Goal: Task Accomplishment & Management: Manage account settings

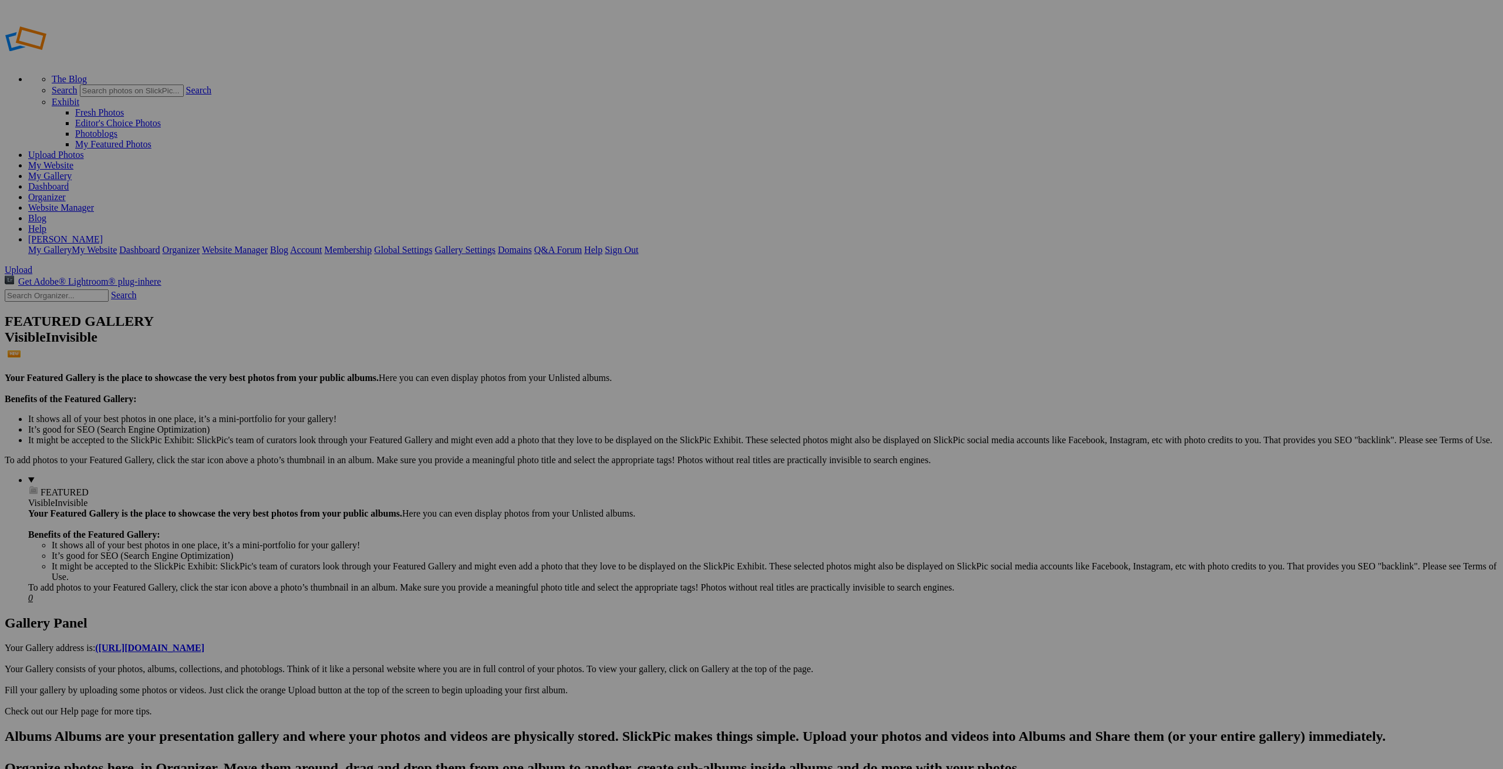
click at [32, 265] on span "Upload" at bounding box center [19, 270] width 28 height 10
click at [690, 400] on input "text" at bounding box center [660, 406] width 128 height 12
type input "Allie"
click at [652, 423] on span "Select album..." at bounding box center [624, 428] width 56 height 10
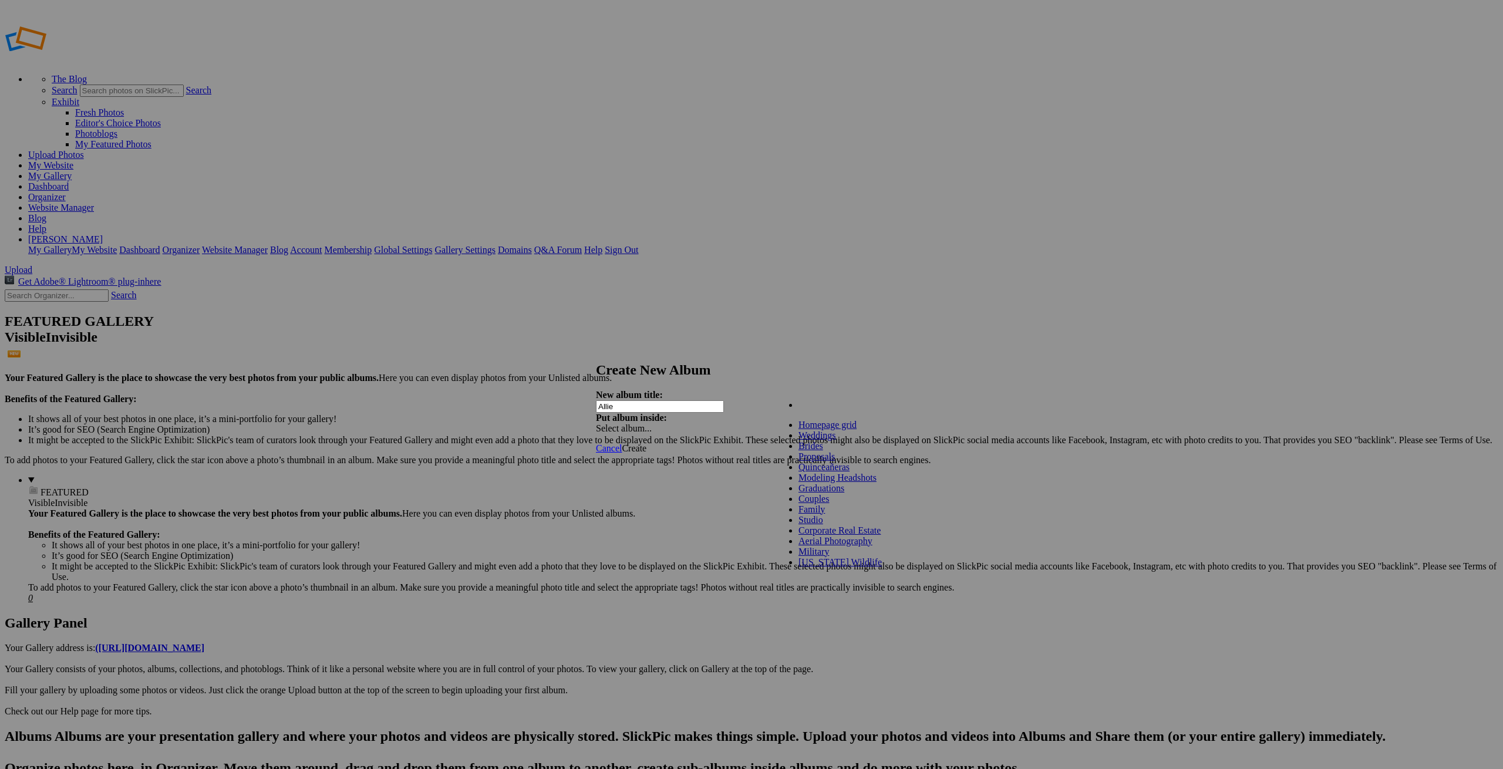
click at [823, 483] on link "Modeling Headshots" at bounding box center [837, 478] width 78 height 10
click at [646, 443] on span "Create" at bounding box center [634, 448] width 25 height 10
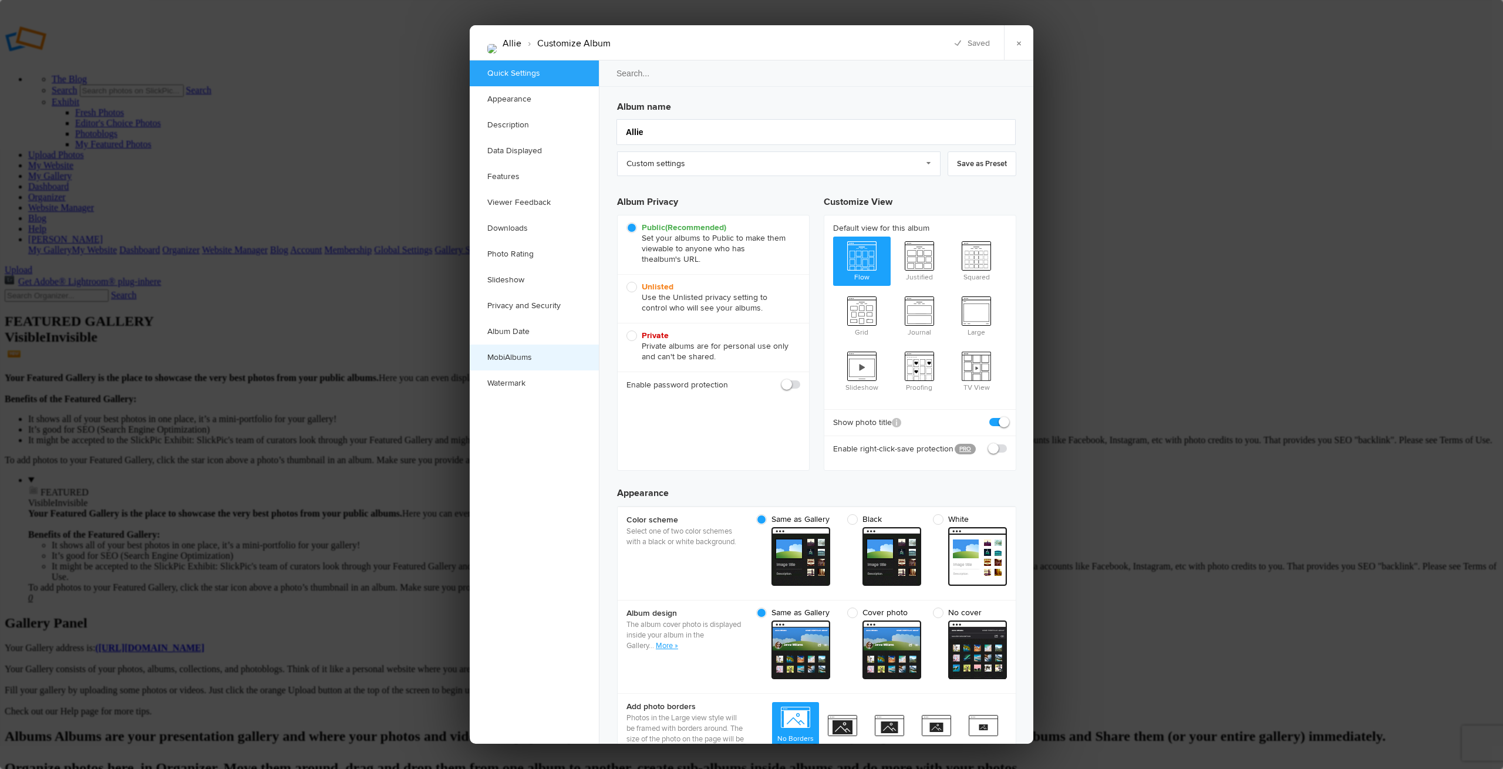
click at [515, 359] on link "MobiAlbums" at bounding box center [534, 358] width 129 height 26
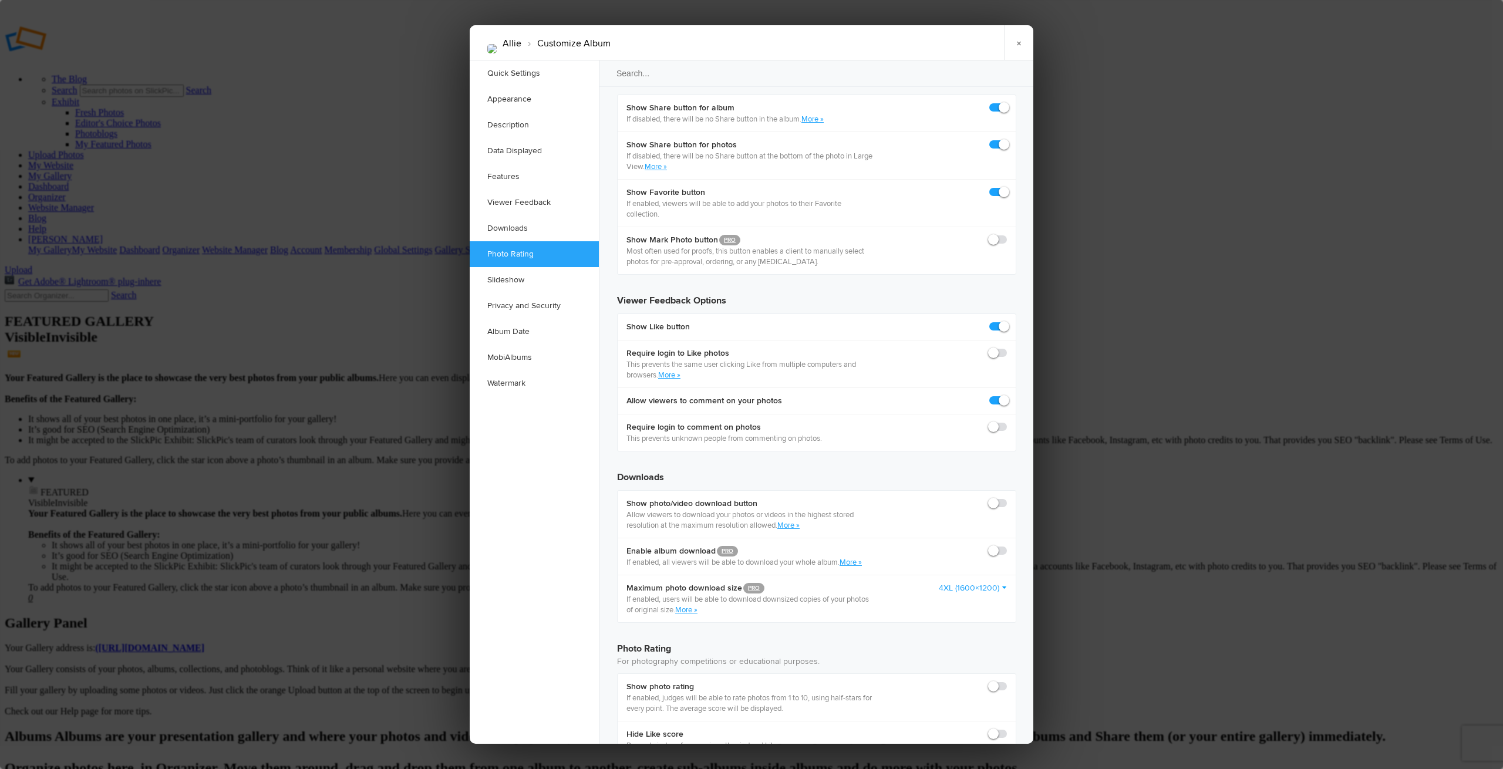
scroll to position [2026, 0]
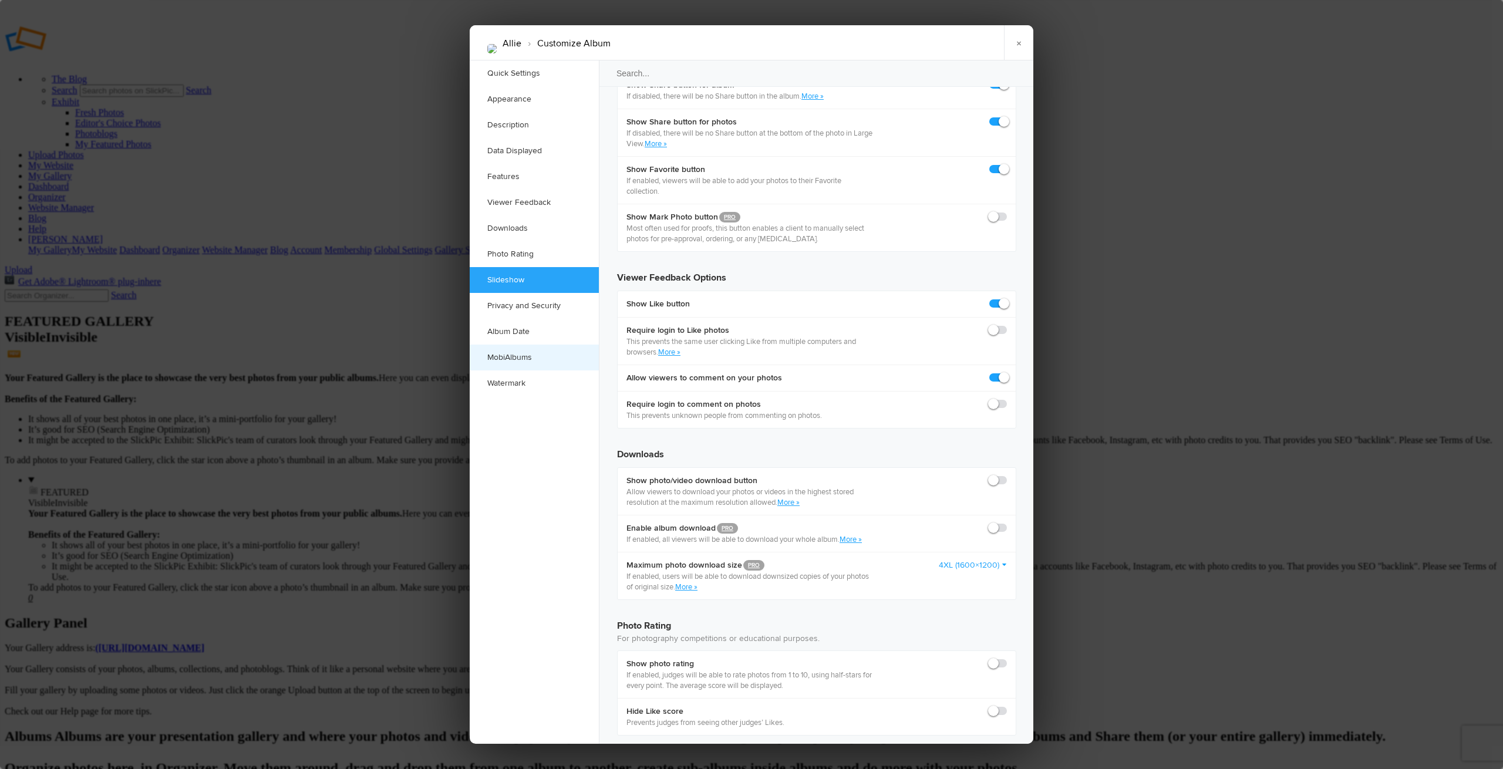
click at [524, 356] on link "MobiAlbums" at bounding box center [534, 358] width 129 height 26
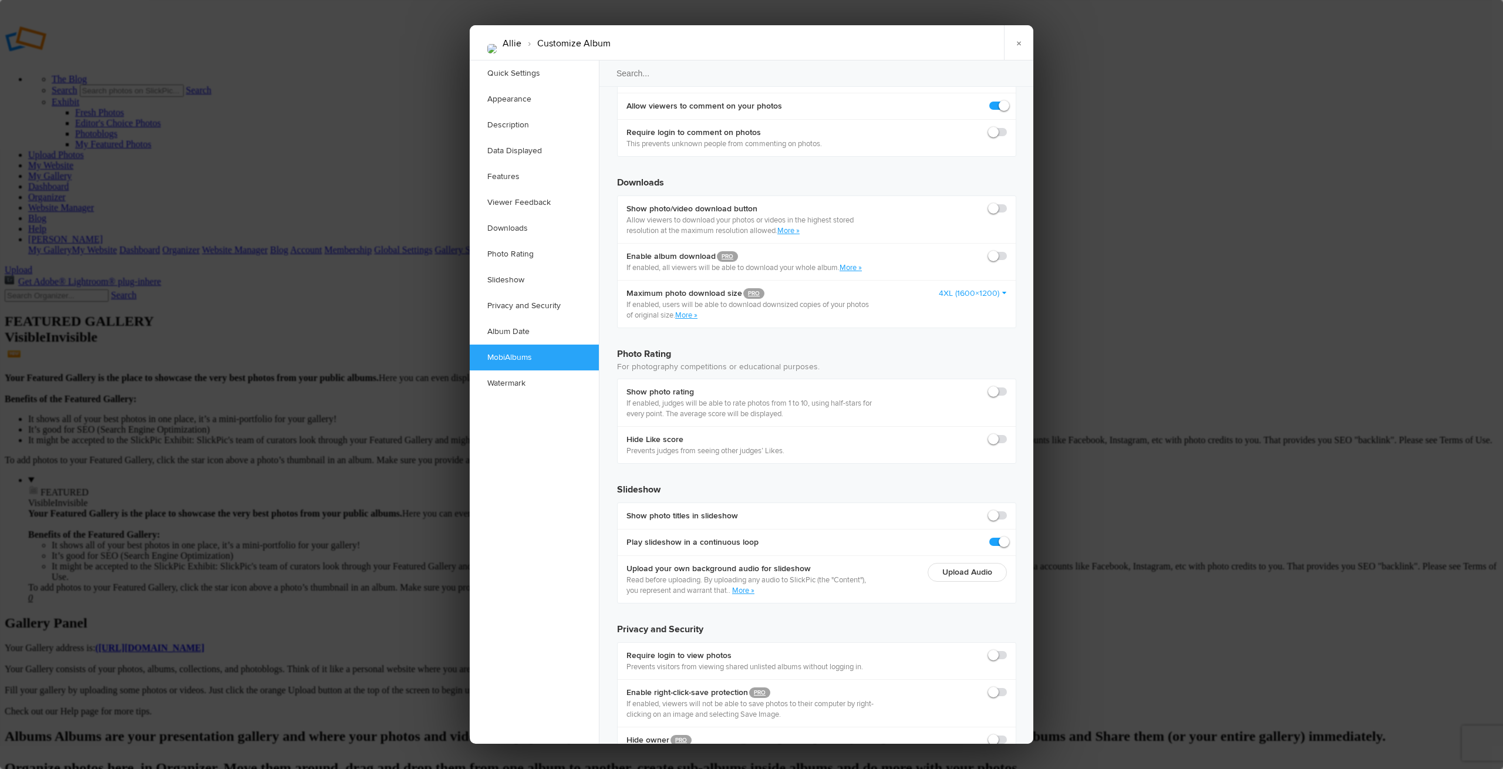
checkbox input "true"
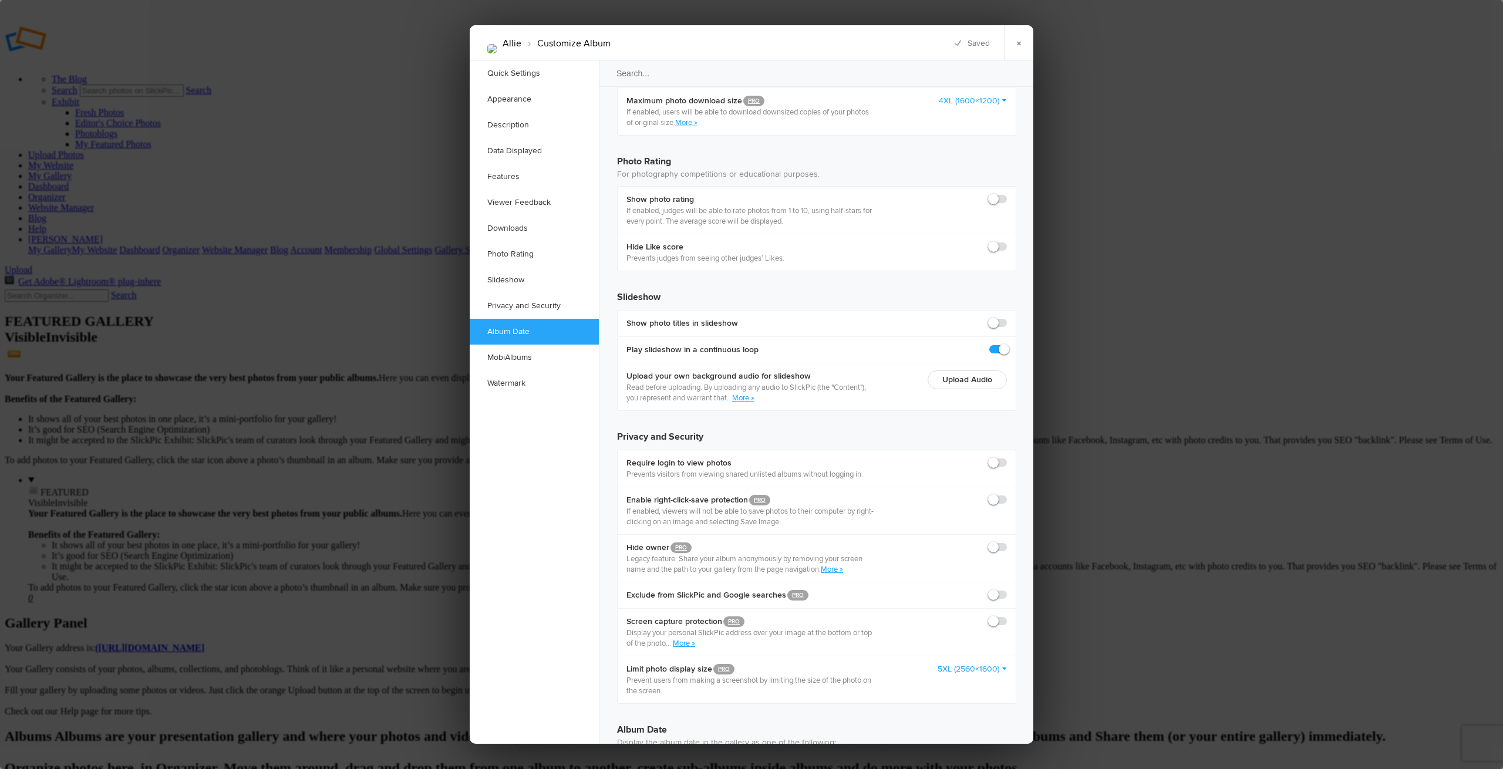
scroll to position [2492, 0]
checkbox input "true"
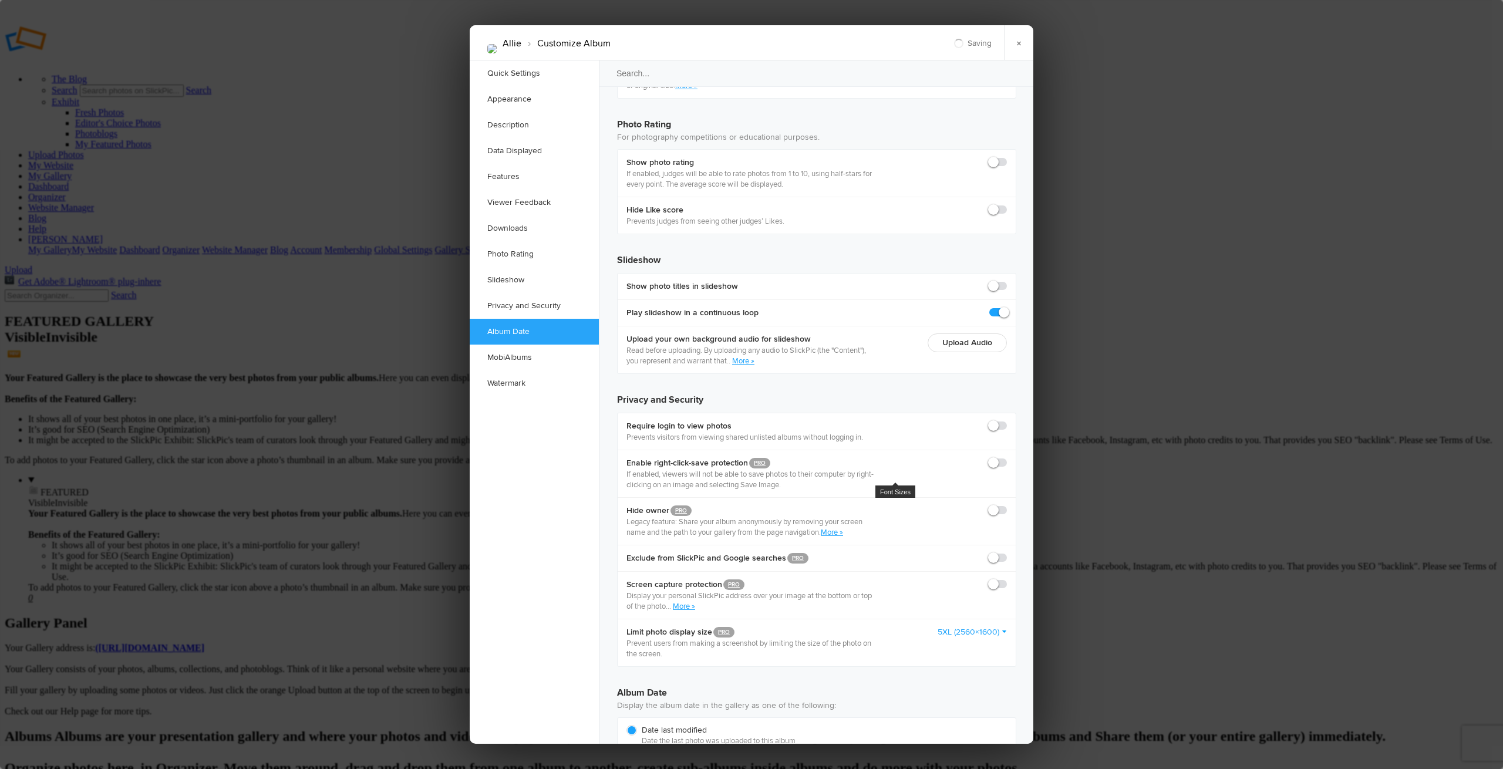
scroll to position [2526, 0]
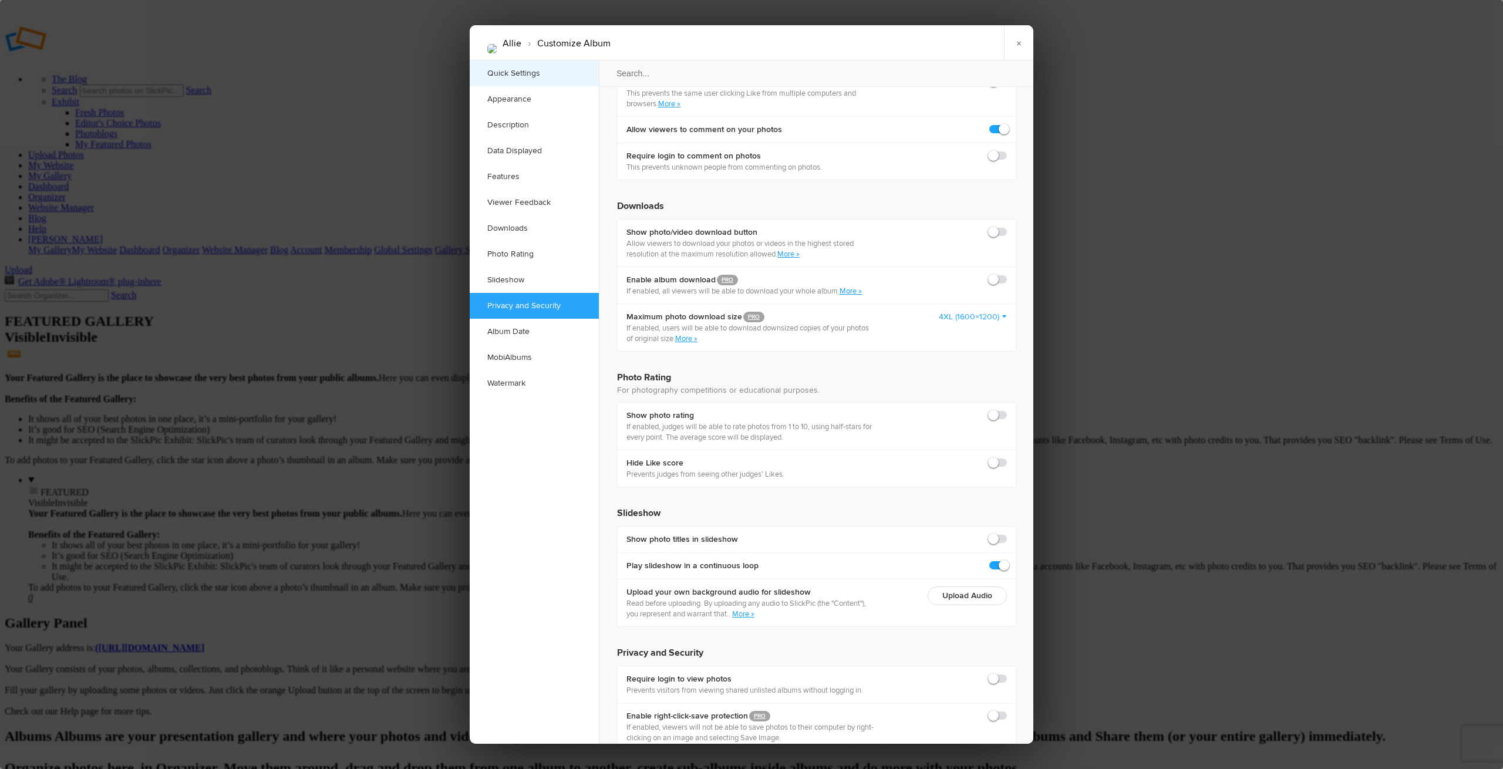
click at [530, 74] on link "Quick Settings" at bounding box center [534, 73] width 129 height 26
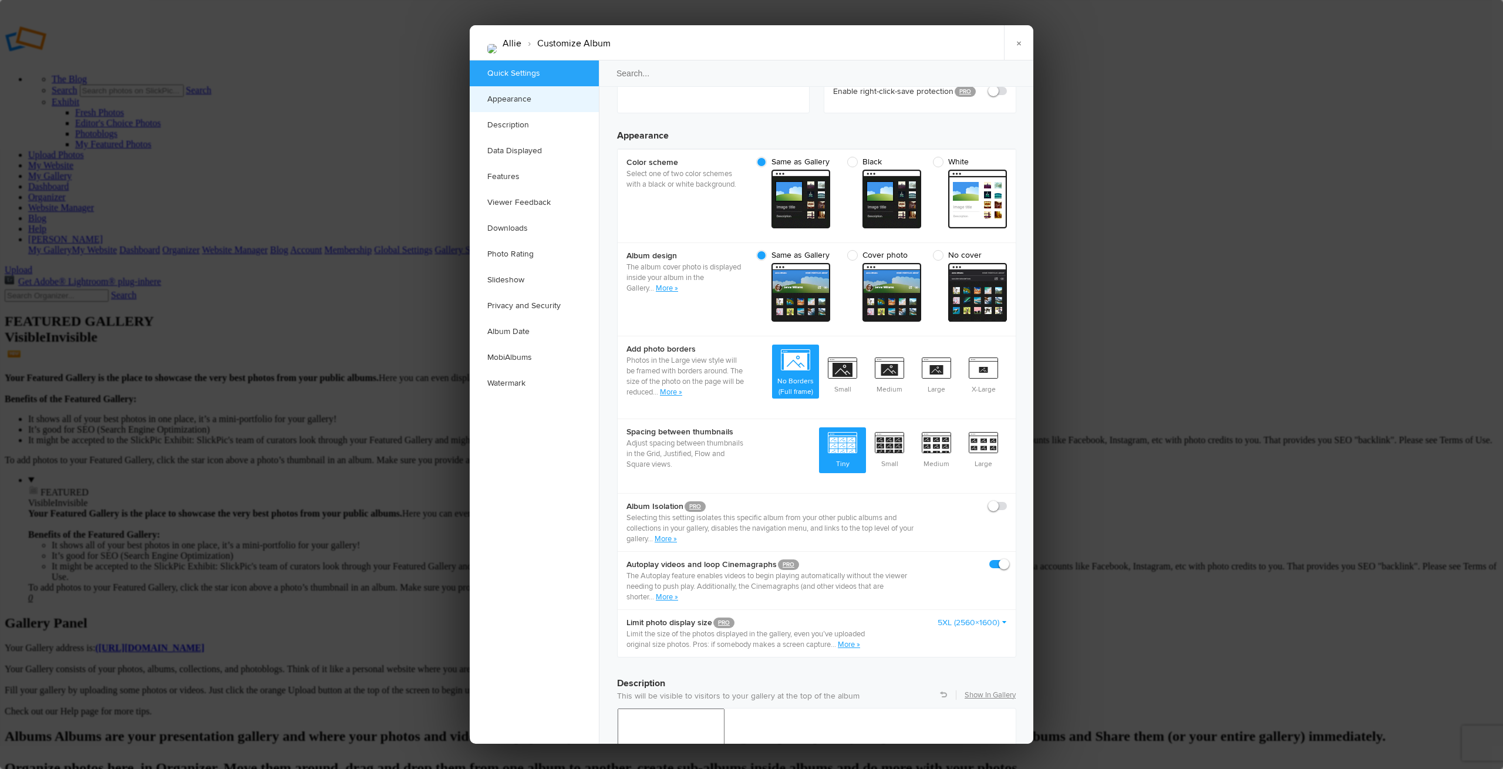
scroll to position [8, 0]
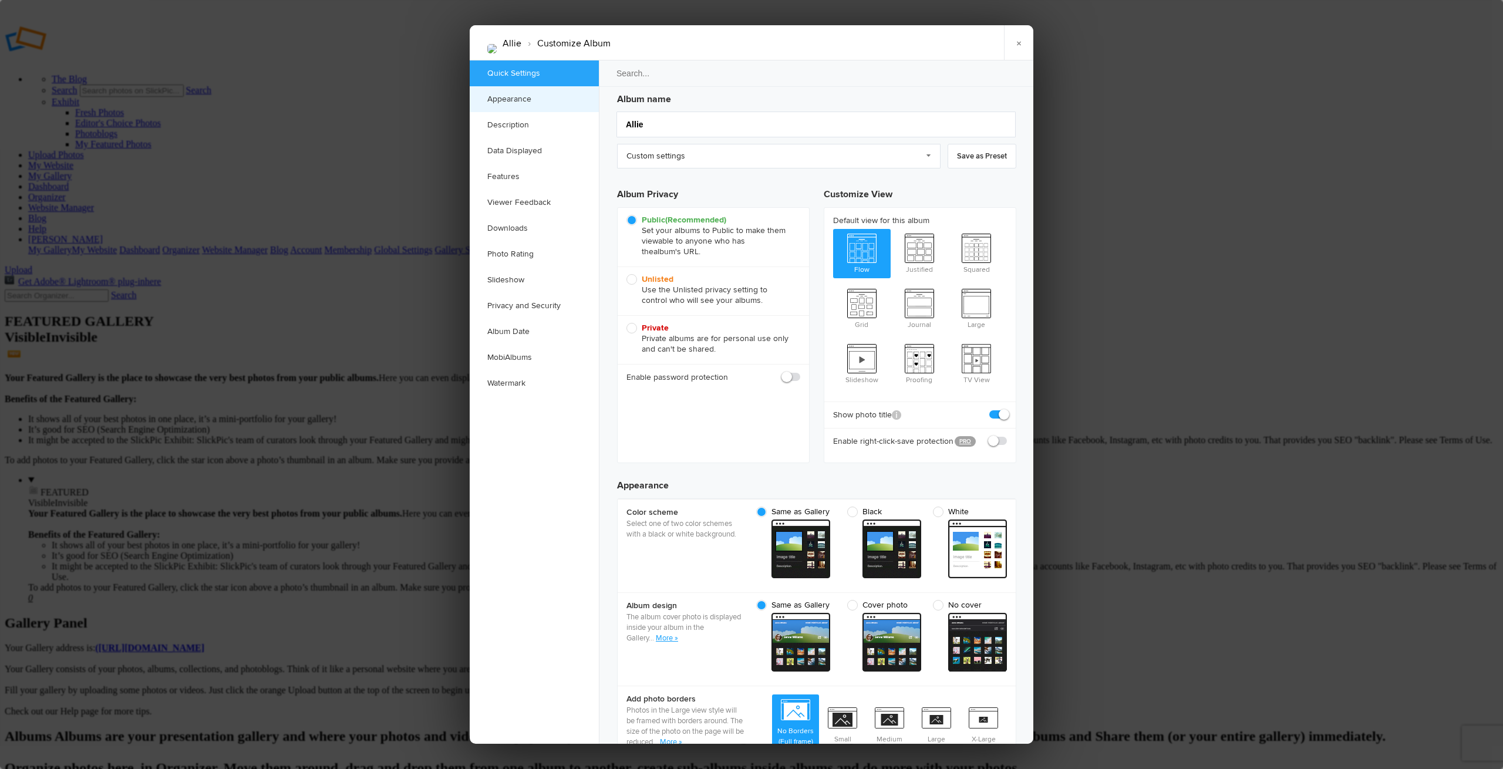
click at [515, 97] on link "Appearance" at bounding box center [534, 99] width 129 height 26
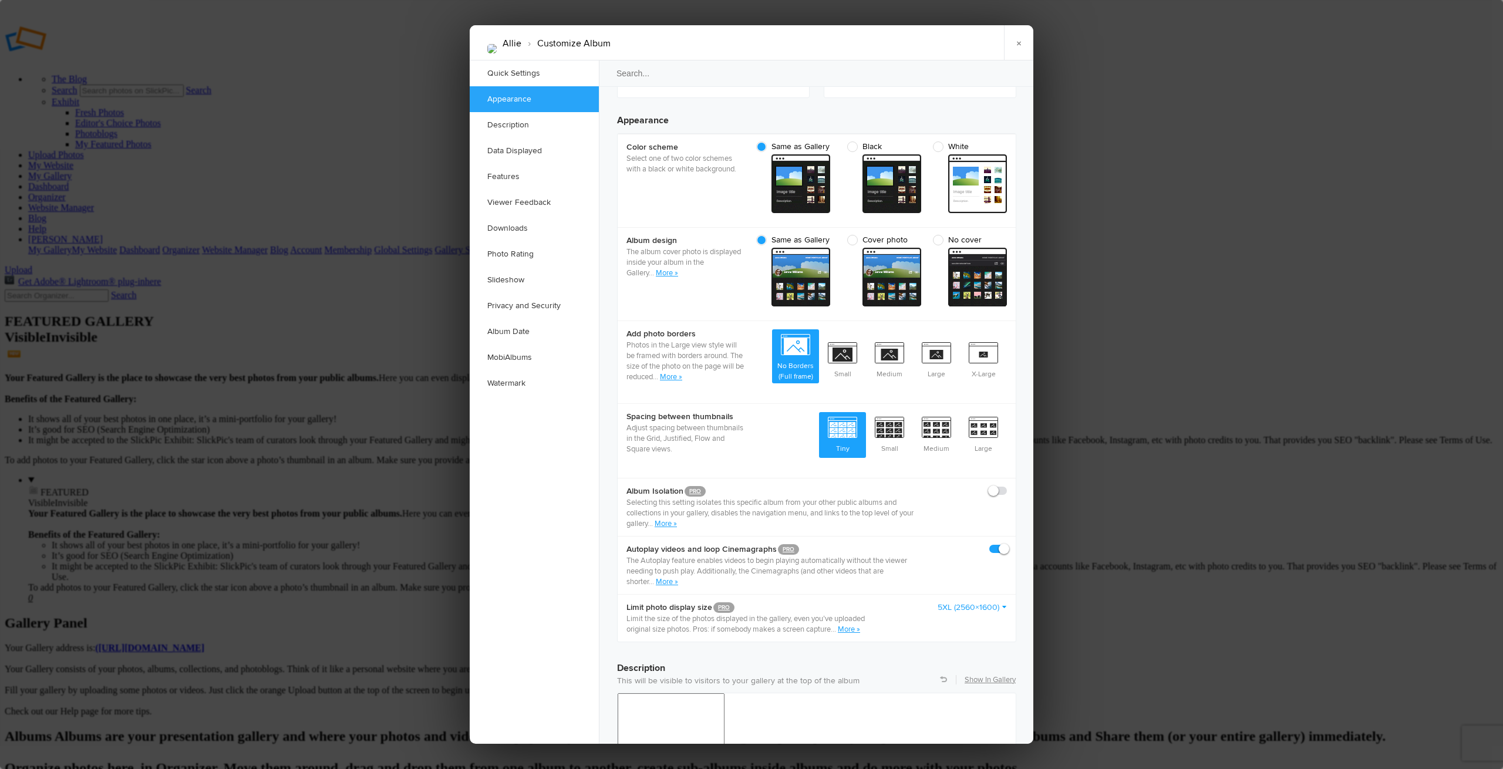
scroll to position [373, 0]
click at [505, 130] on link "Description" at bounding box center [534, 125] width 129 height 26
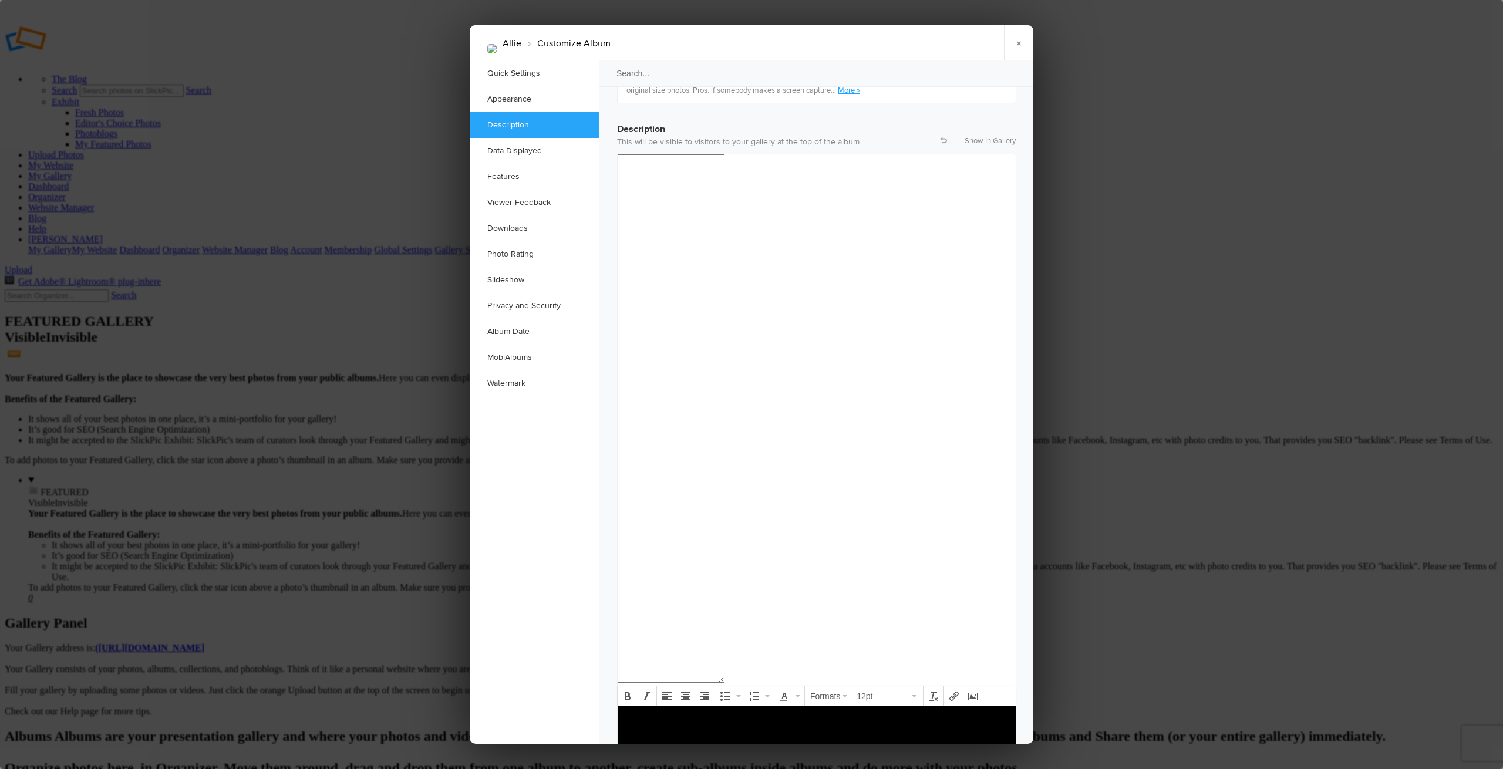
click at [715, 736] on body at bounding box center [816, 738] width 389 height 50
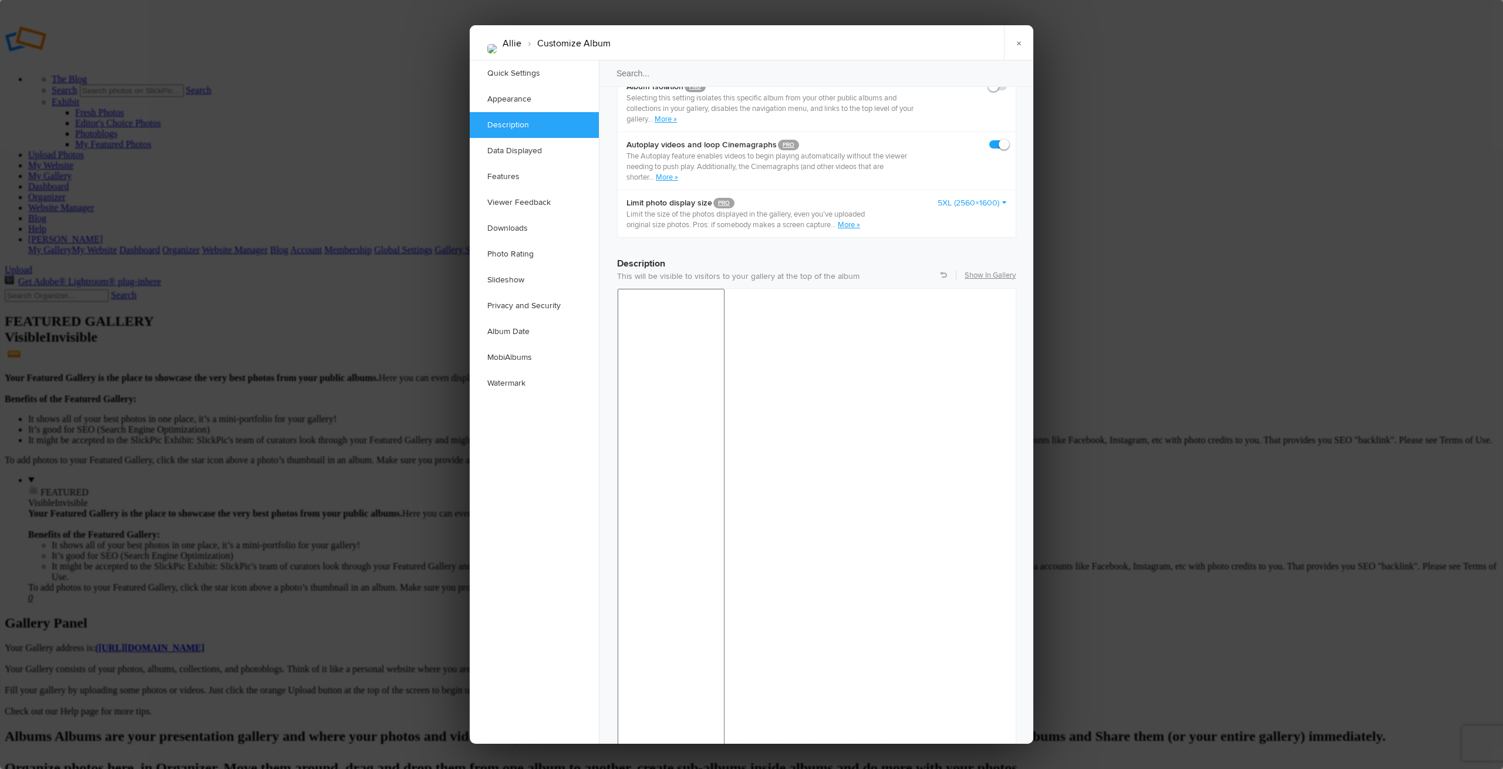
scroll to position [844, 0]
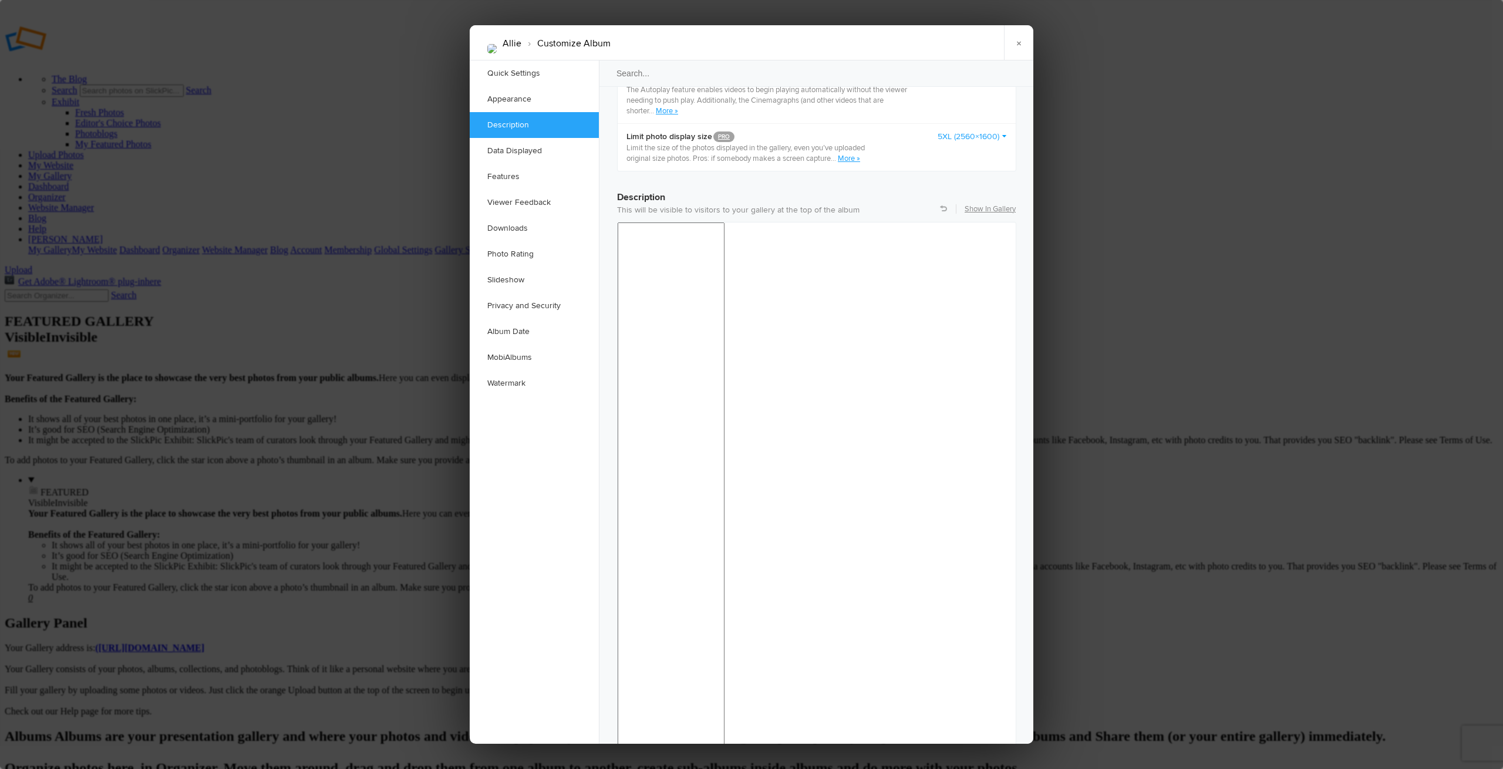
click at [516, 153] on link "Data Displayed" at bounding box center [534, 151] width 129 height 26
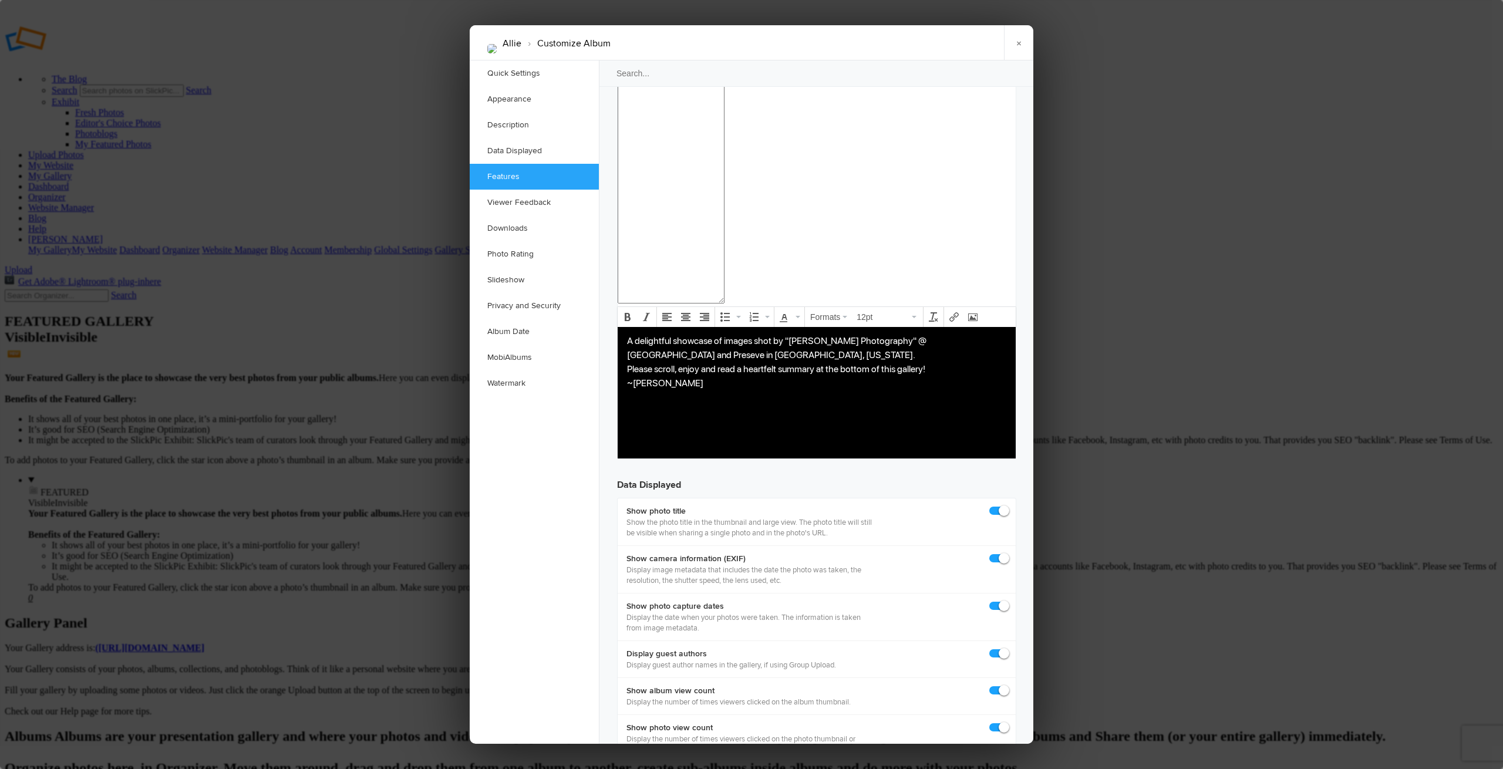
scroll to position [1298, 0]
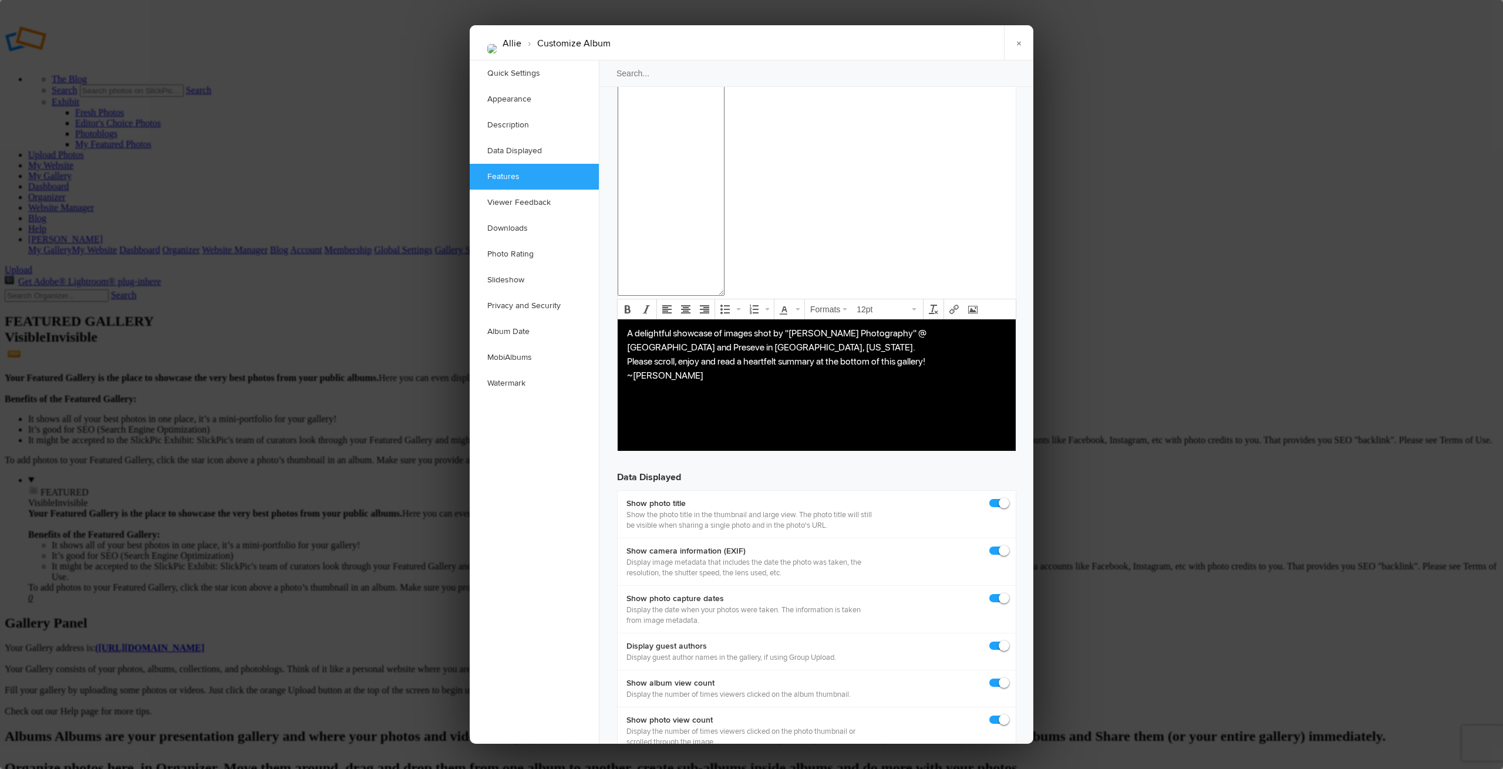
checkbox input "true"
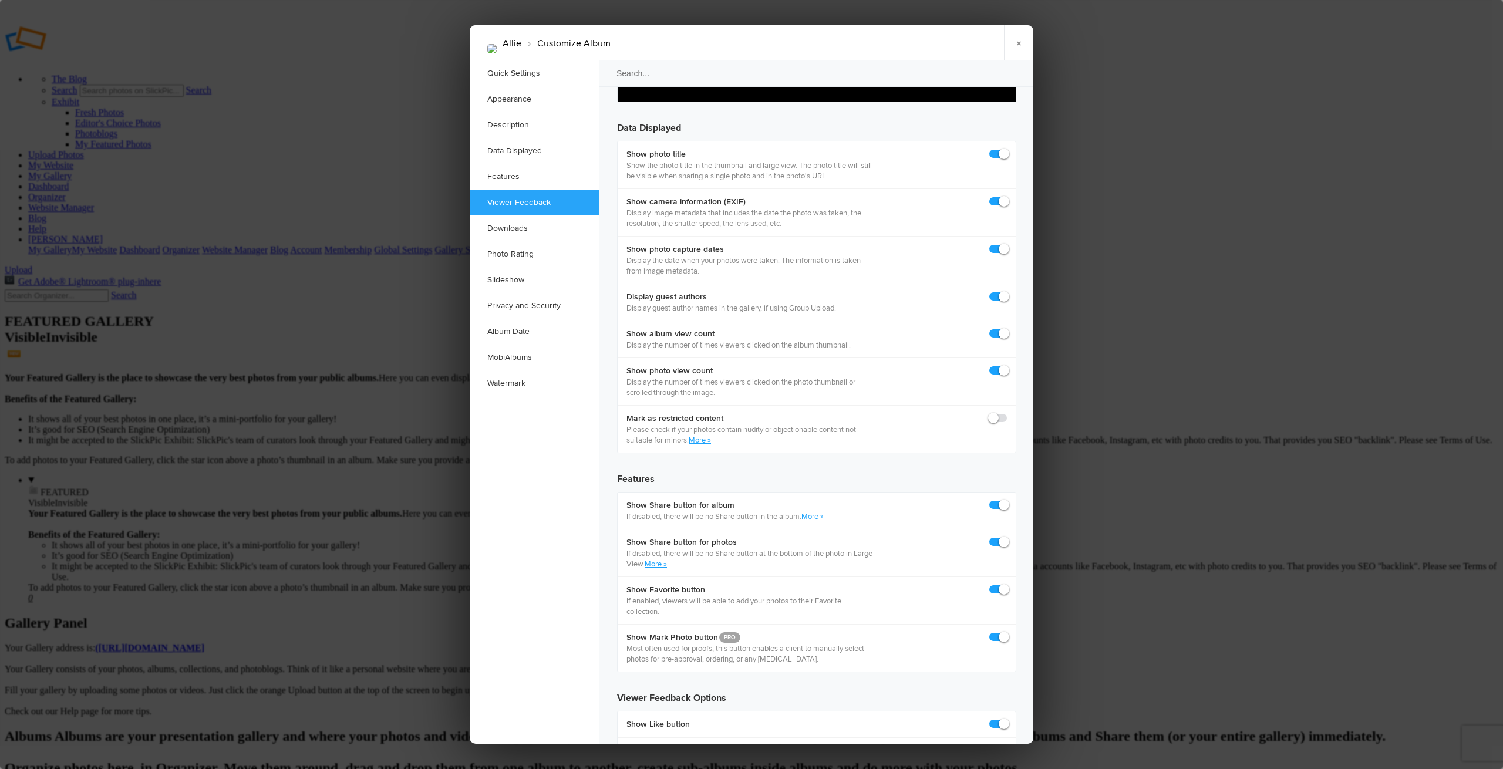
scroll to position [1654, 0]
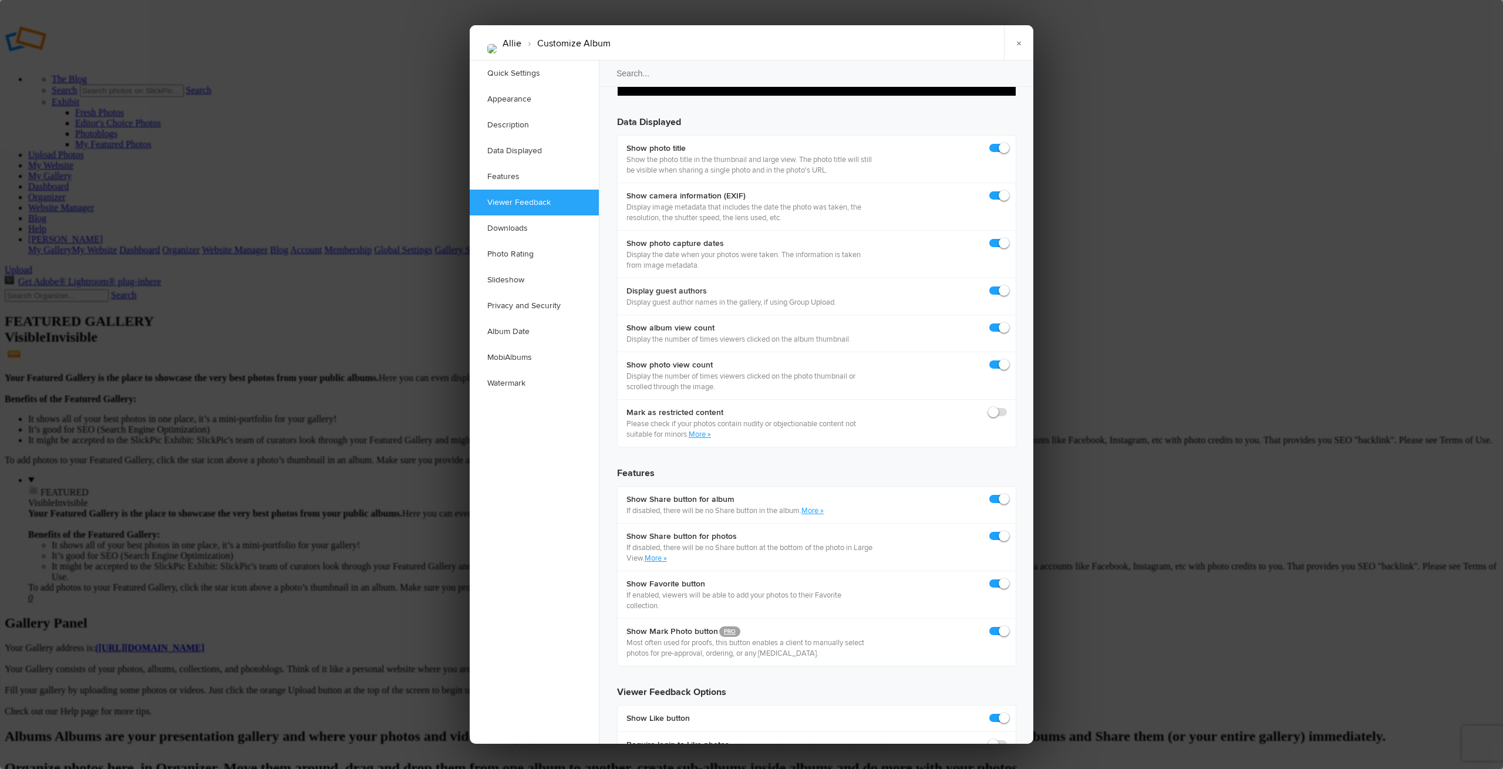
checkbox input "true"
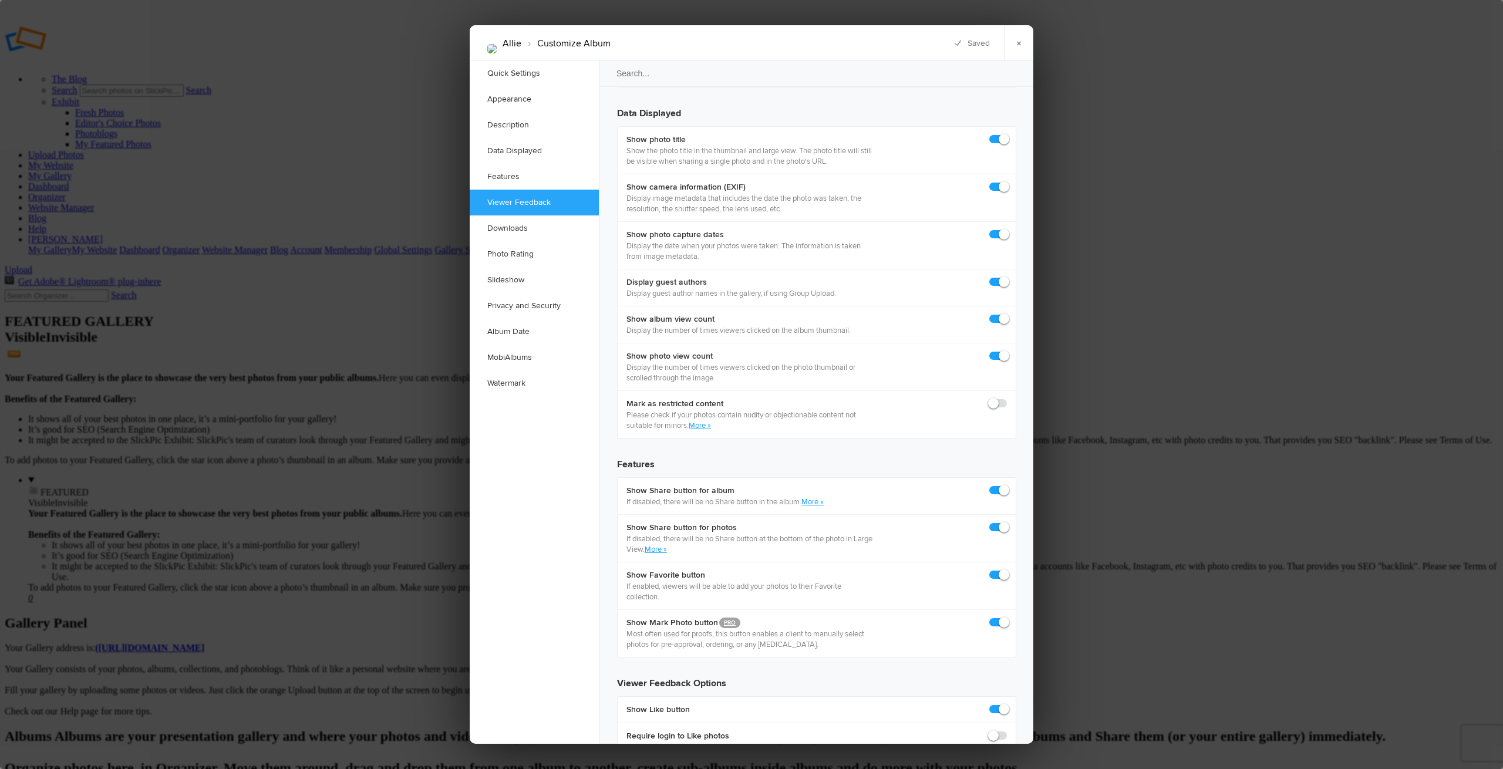
scroll to position [1672, 0]
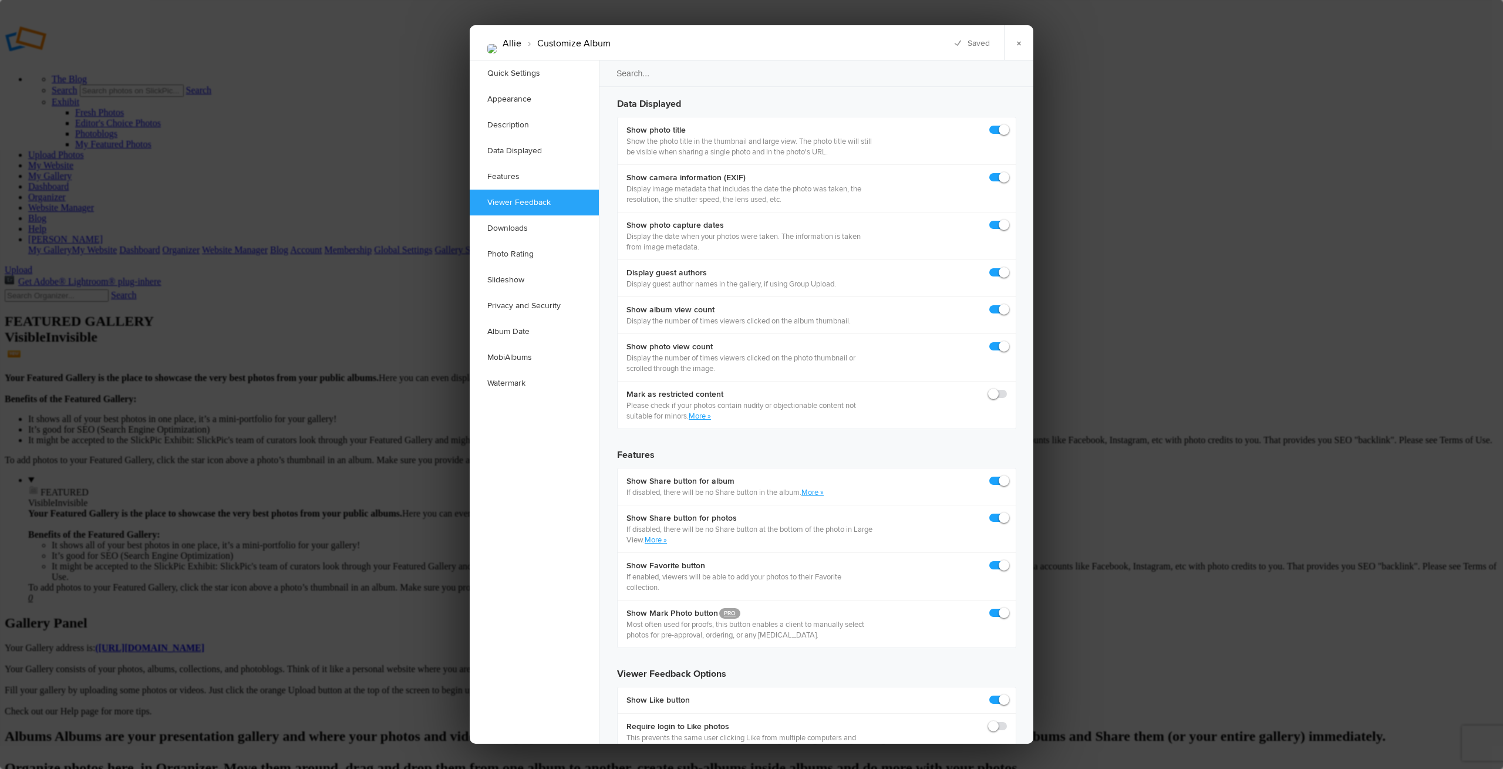
checkbox input "true"
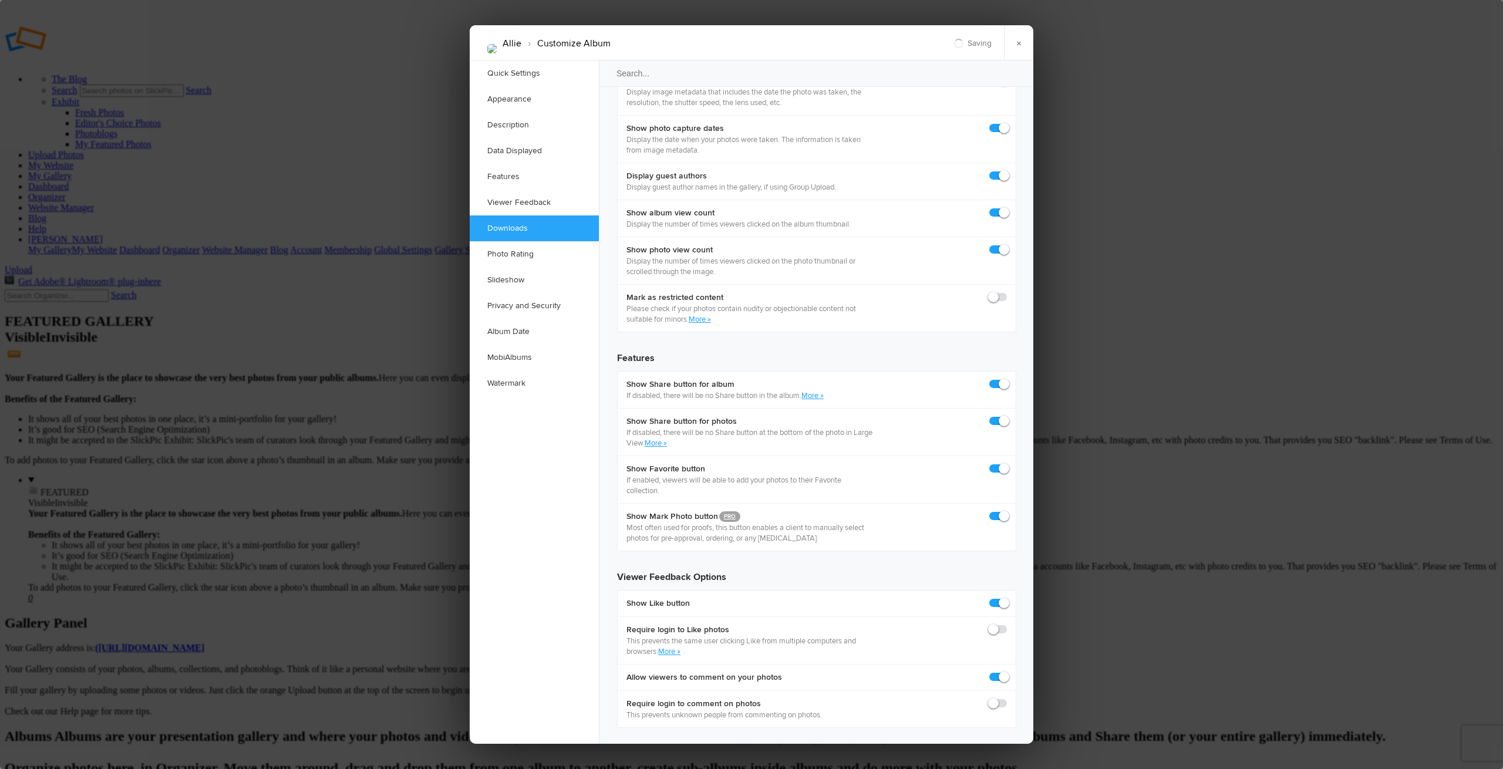
scroll to position [1770, 0]
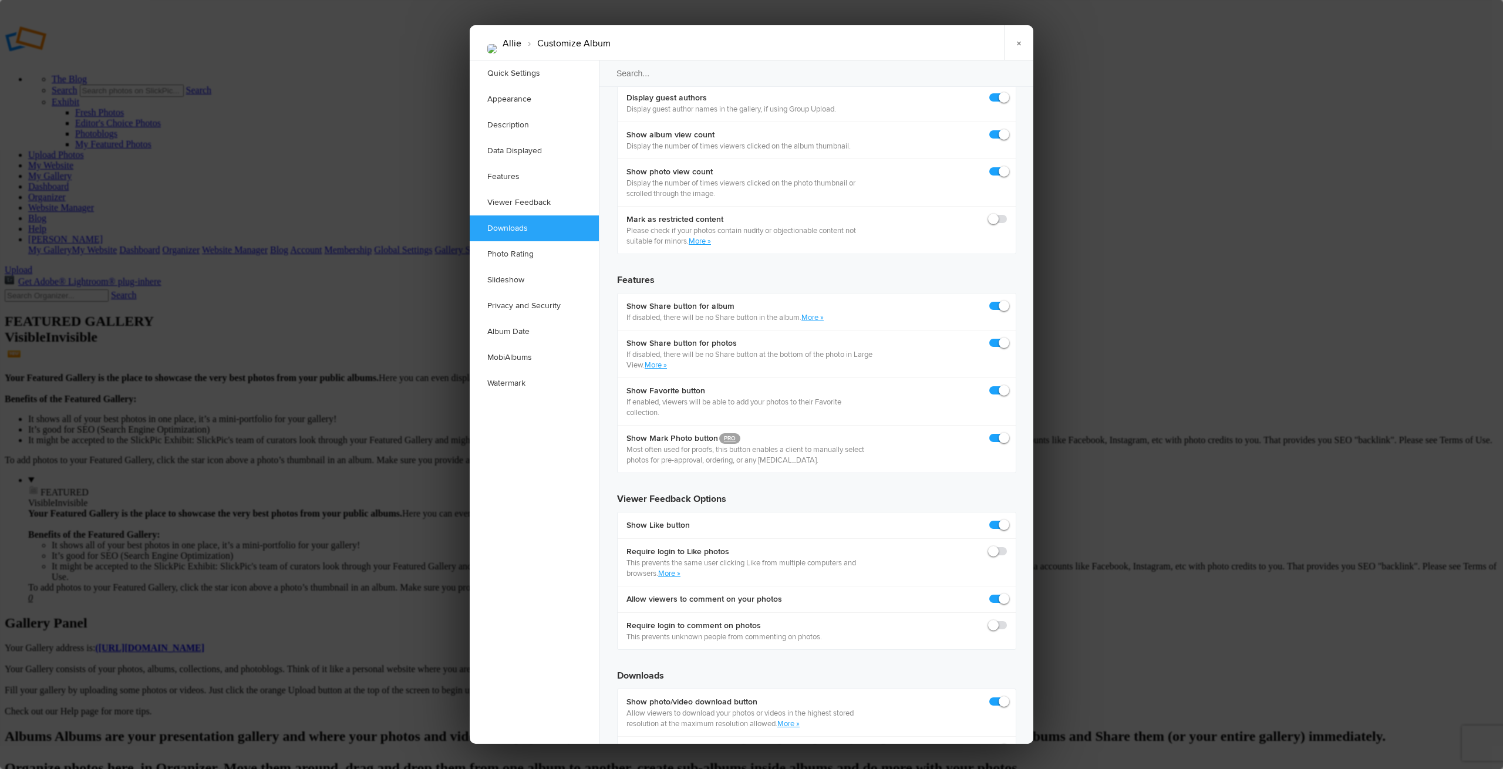
scroll to position [1856, 0]
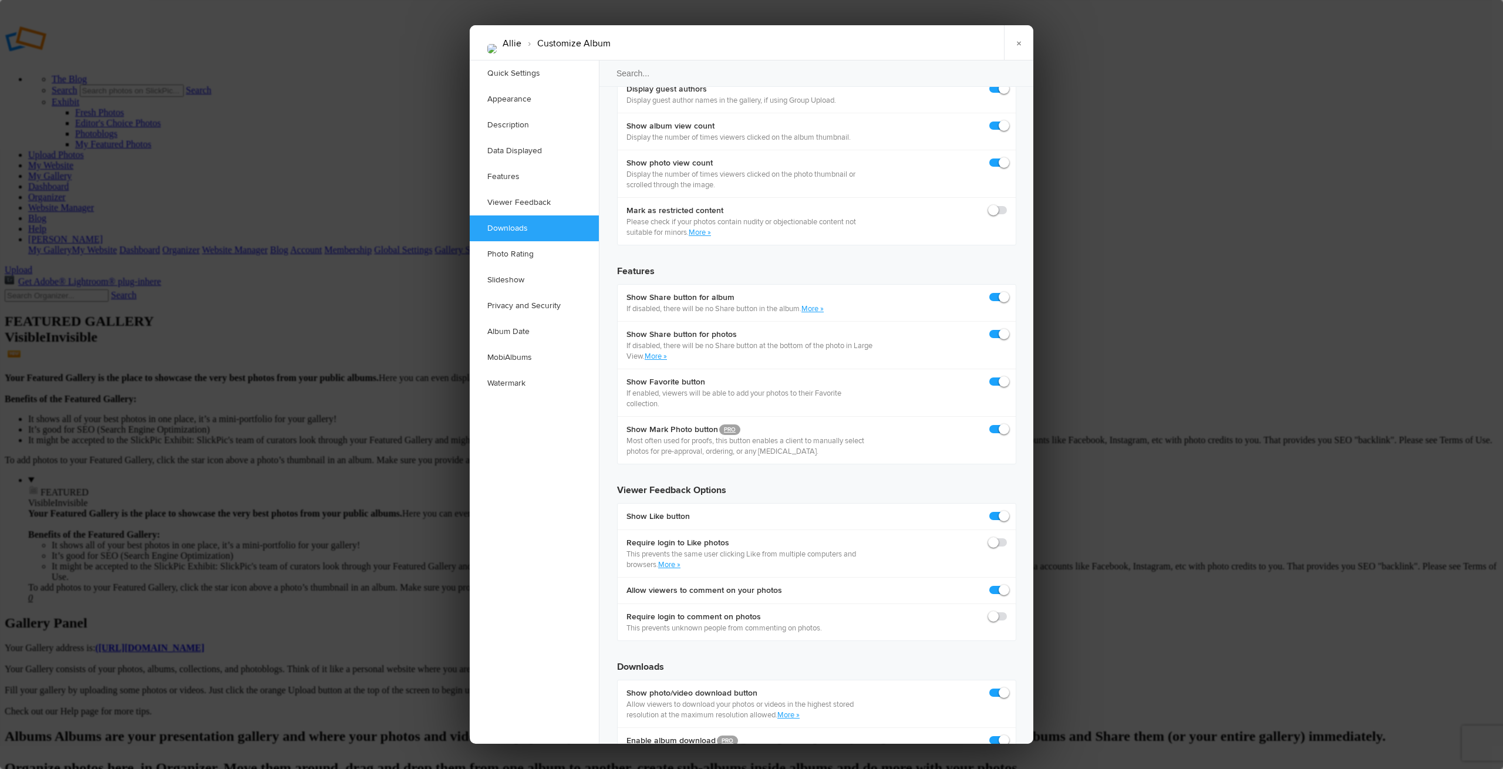
checkbox input "true"
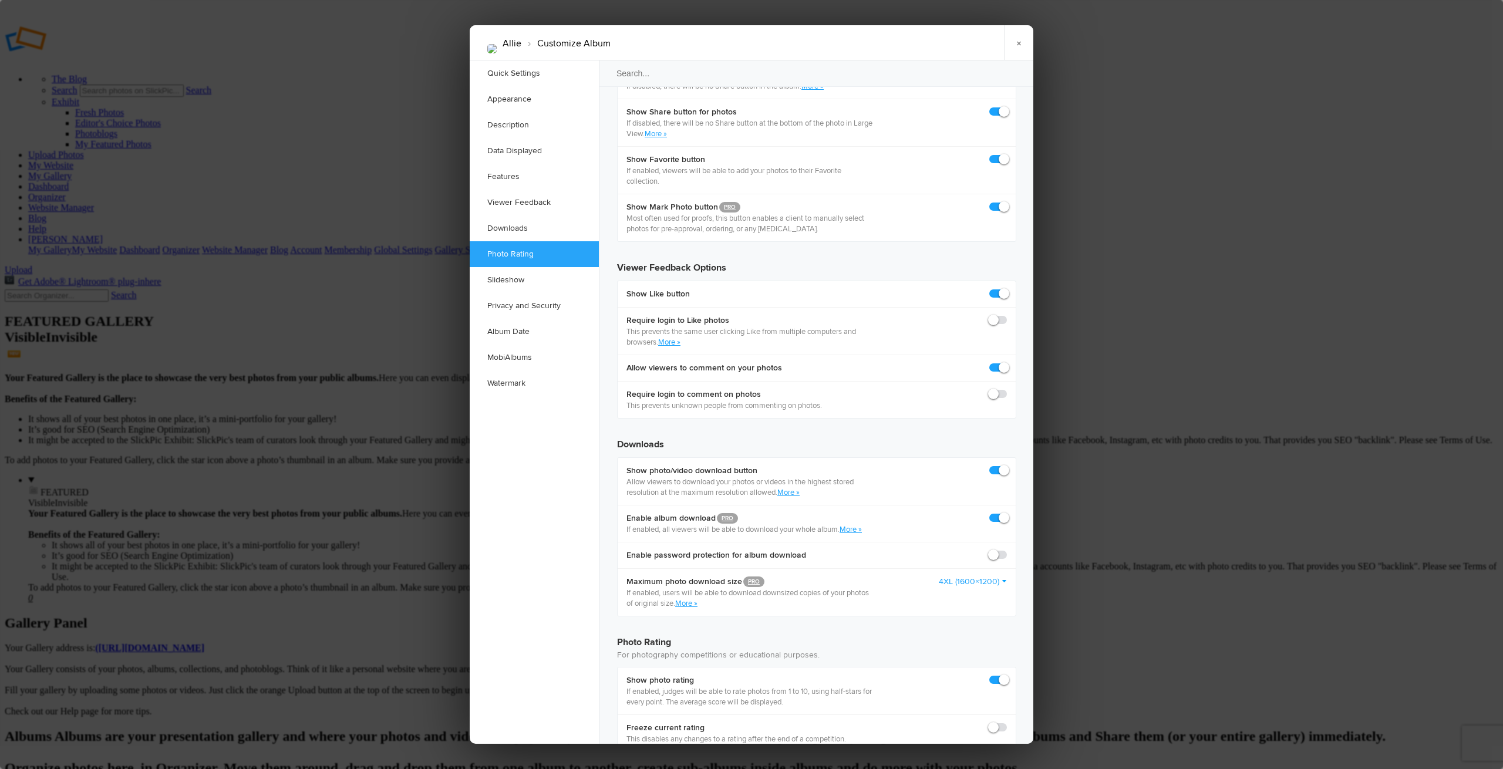
scroll to position [2086, 0]
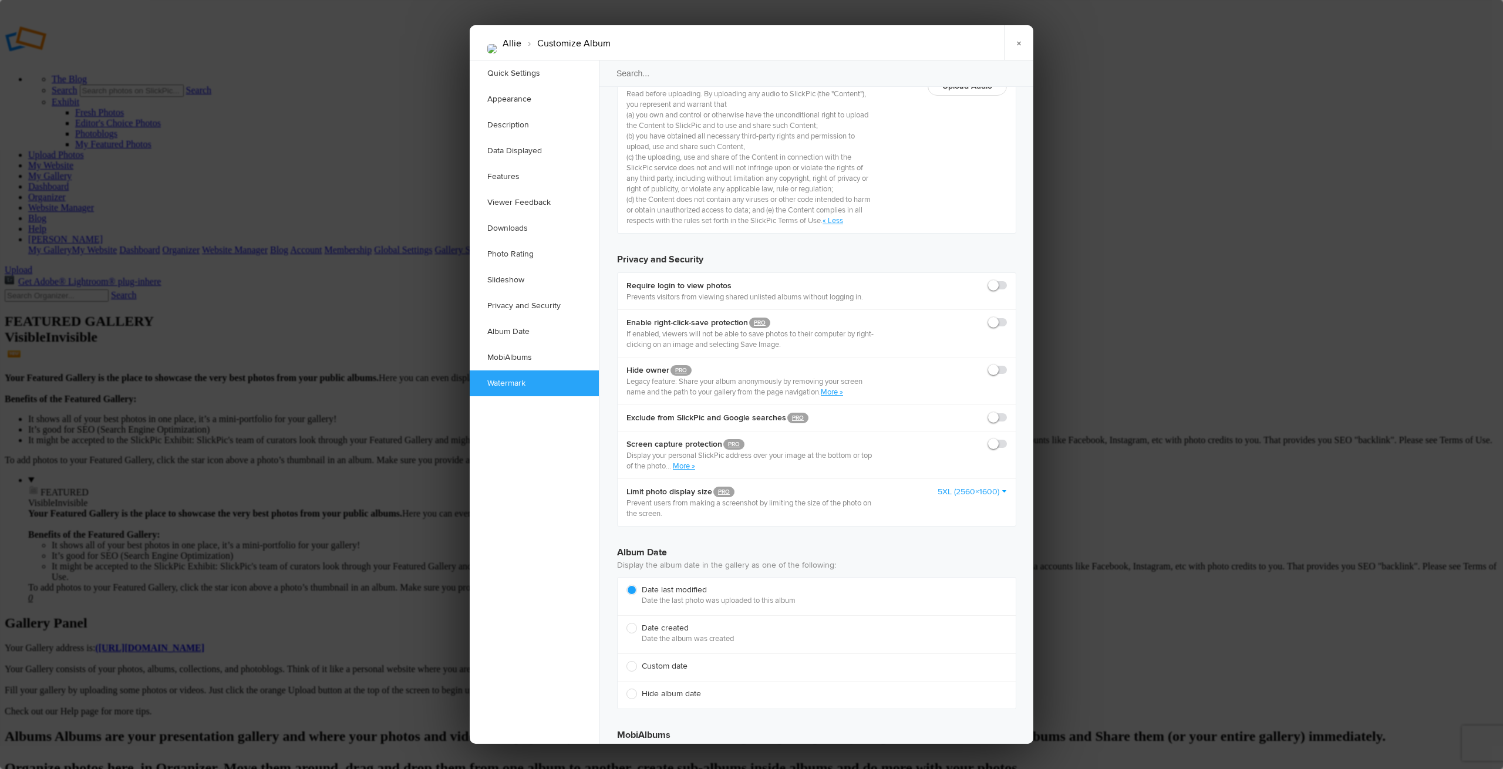
scroll to position [2926, 0]
click at [1124, 588] on div at bounding box center [751, 384] width 1503 height 769
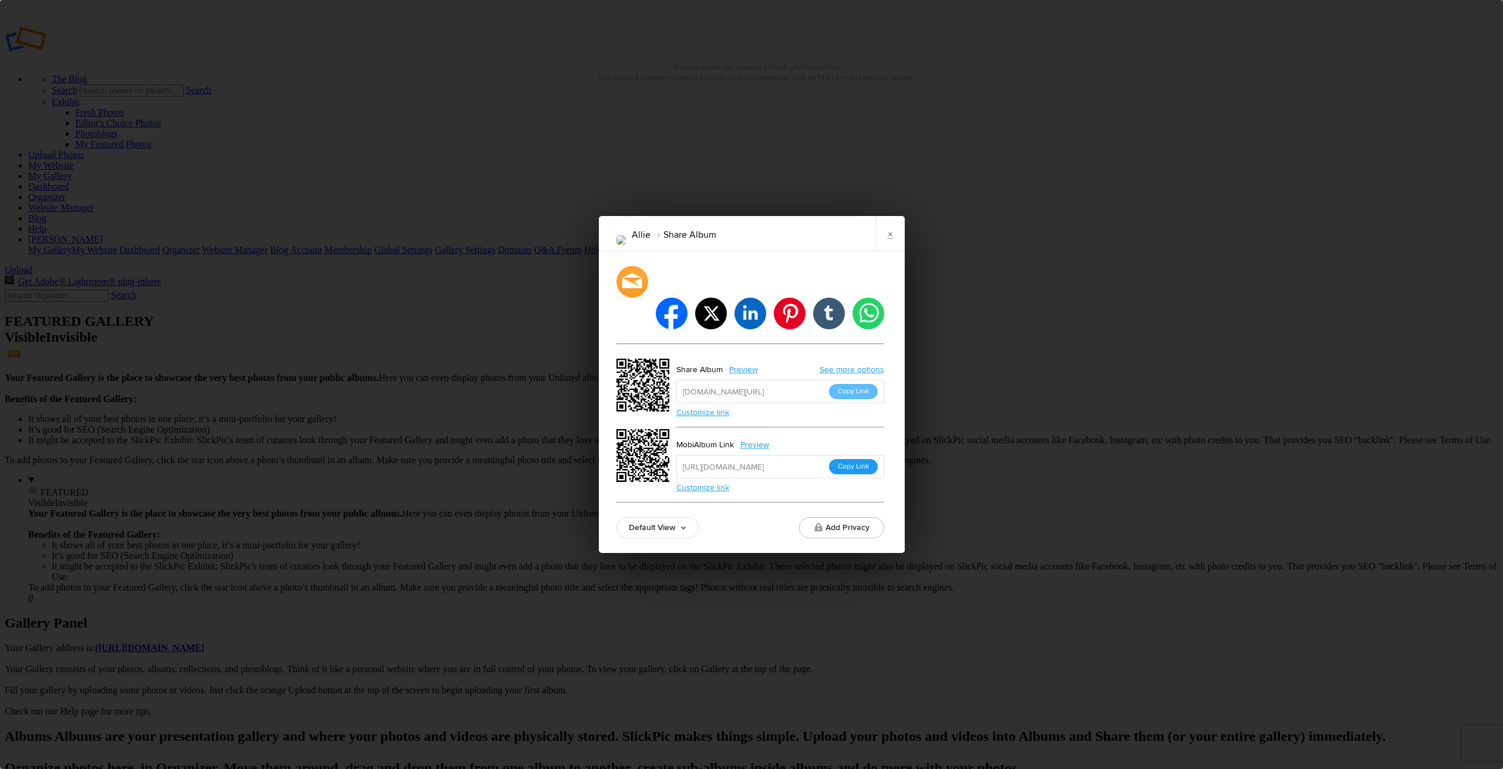
click at [854, 459] on button "Copy Link" at bounding box center [853, 466] width 49 height 15
click at [892, 251] on link "×" at bounding box center [889, 233] width 29 height 35
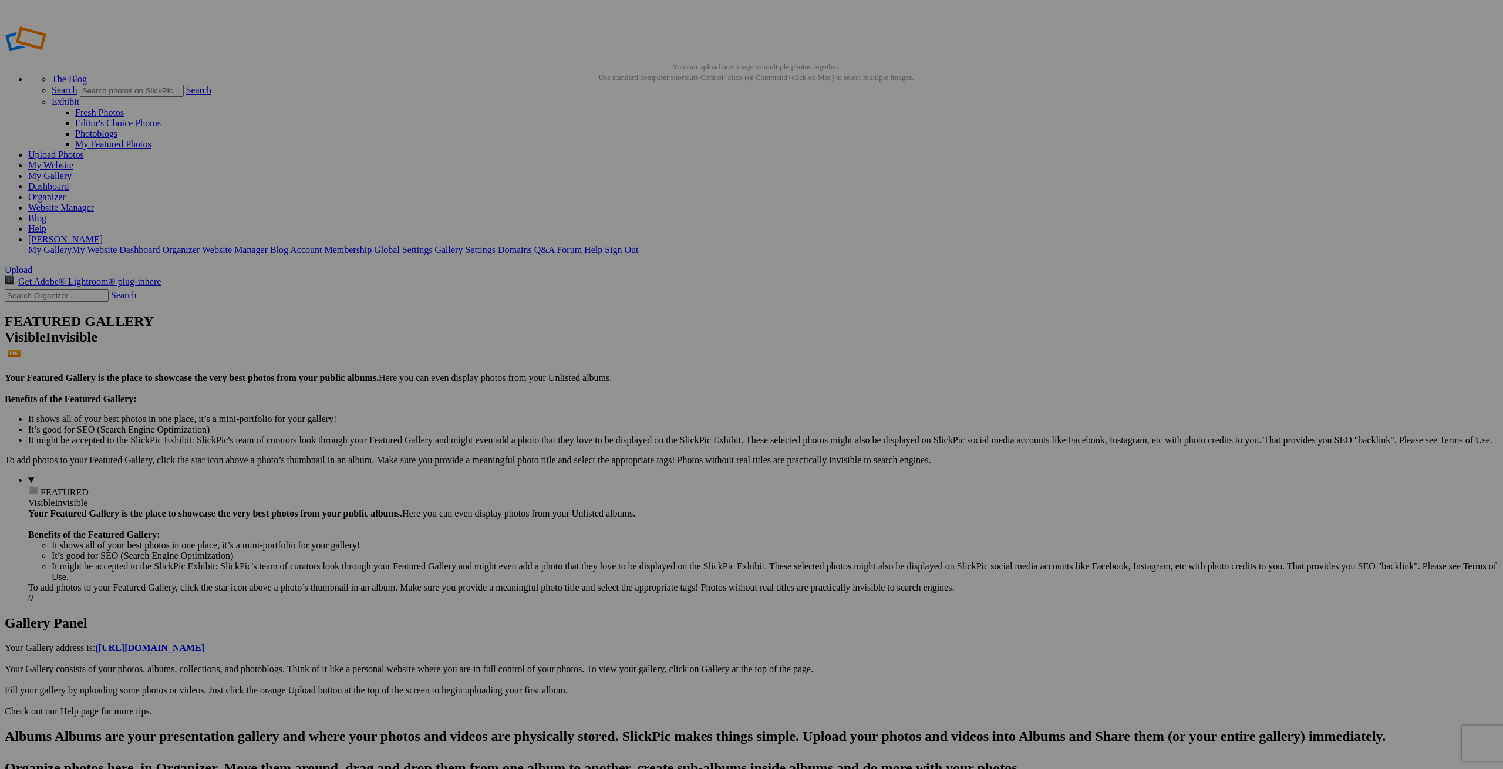
scroll to position [0, 0]
click at [29, 728] on h2 "Albums Albums are your presentation gallery and where your photos and videos ar…" at bounding box center [751, 783] width 1493 height 111
type input "Gabi - 2025"
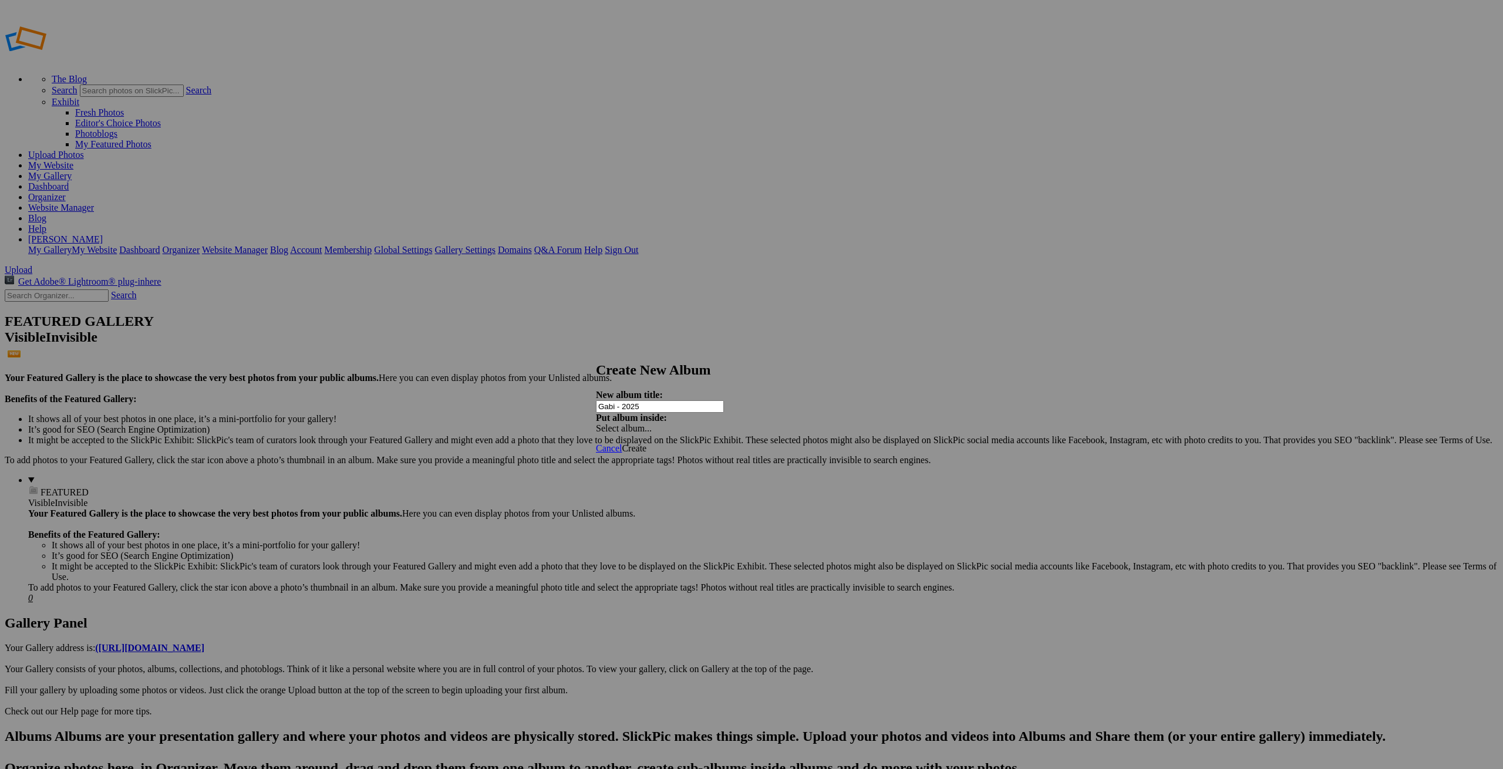
click at [719, 423] on div "Select album..." at bounding box center [657, 428] width 123 height 11
click at [907, 417] on div "Create New Album New album title: Gabi - 2025 Put album inside: Select album..." at bounding box center [751, 398] width 311 height 72
click at [719, 423] on div "Select album..." at bounding box center [657, 428] width 123 height 11
click at [805, 472] on link "Quinceañeras" at bounding box center [823, 467] width 51 height 10
click at [646, 443] on span "Create" at bounding box center [634, 448] width 25 height 10
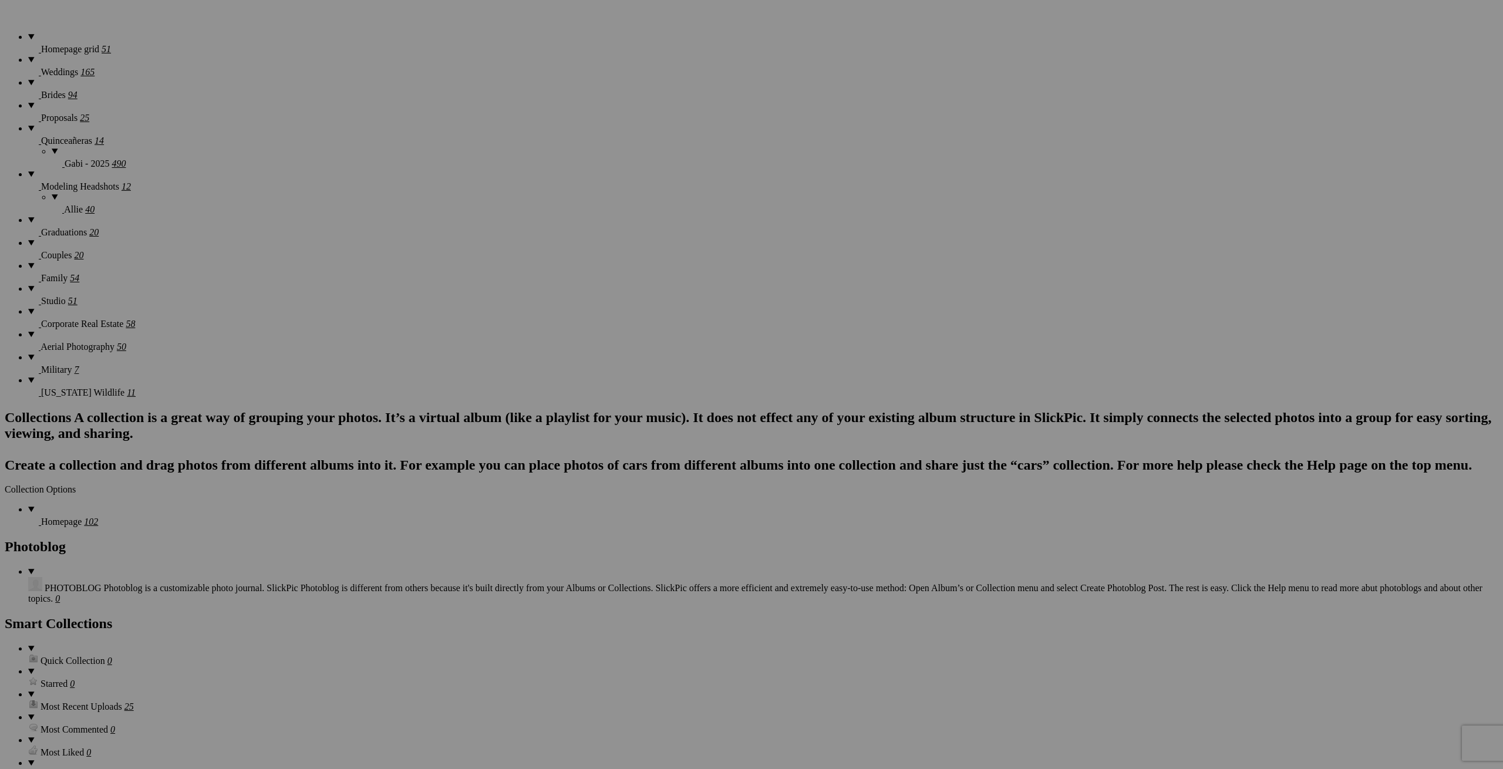
scroll to position [820, 0]
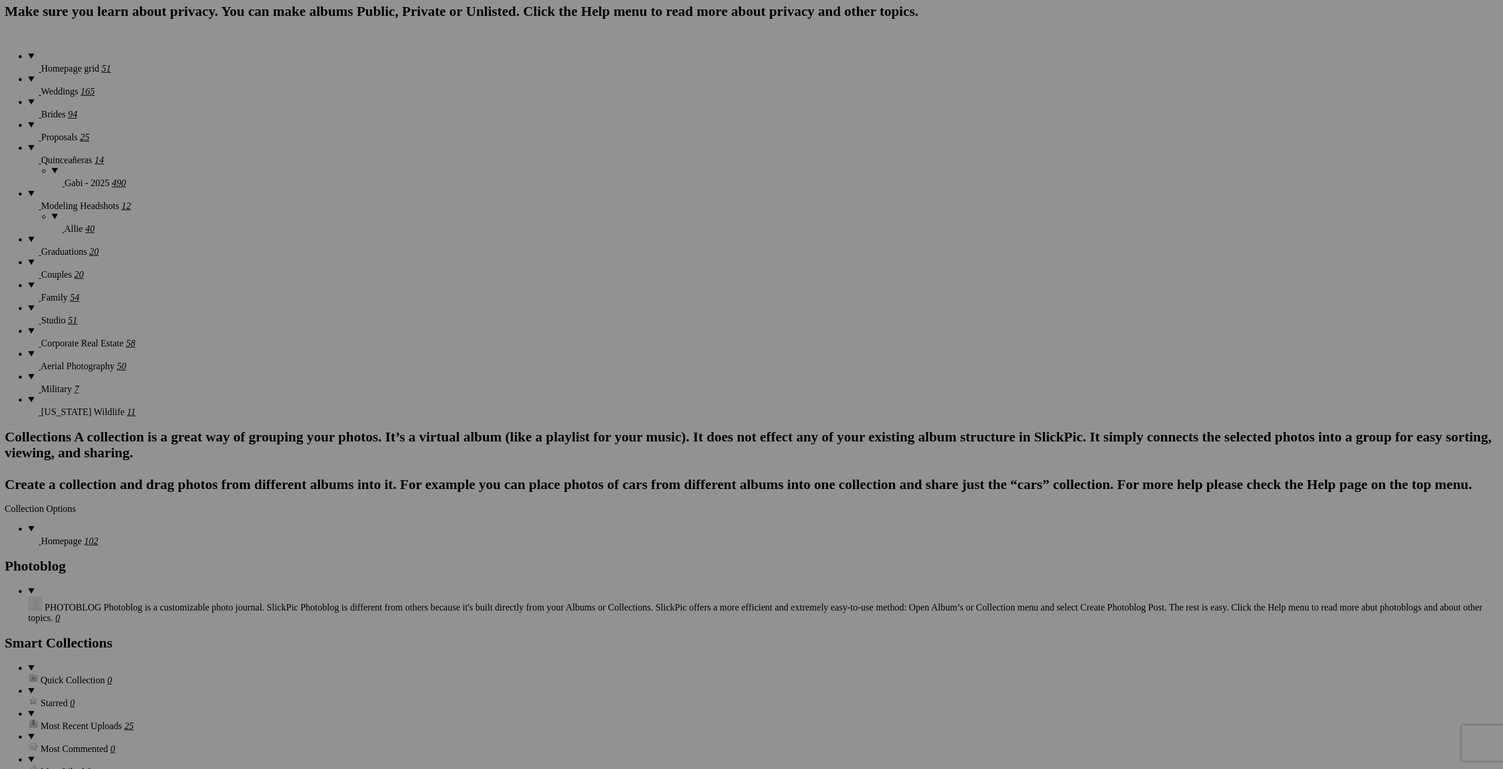
drag, startPoint x: 1165, startPoint y: 264, endPoint x: 451, endPoint y: 42, distance: 747.5
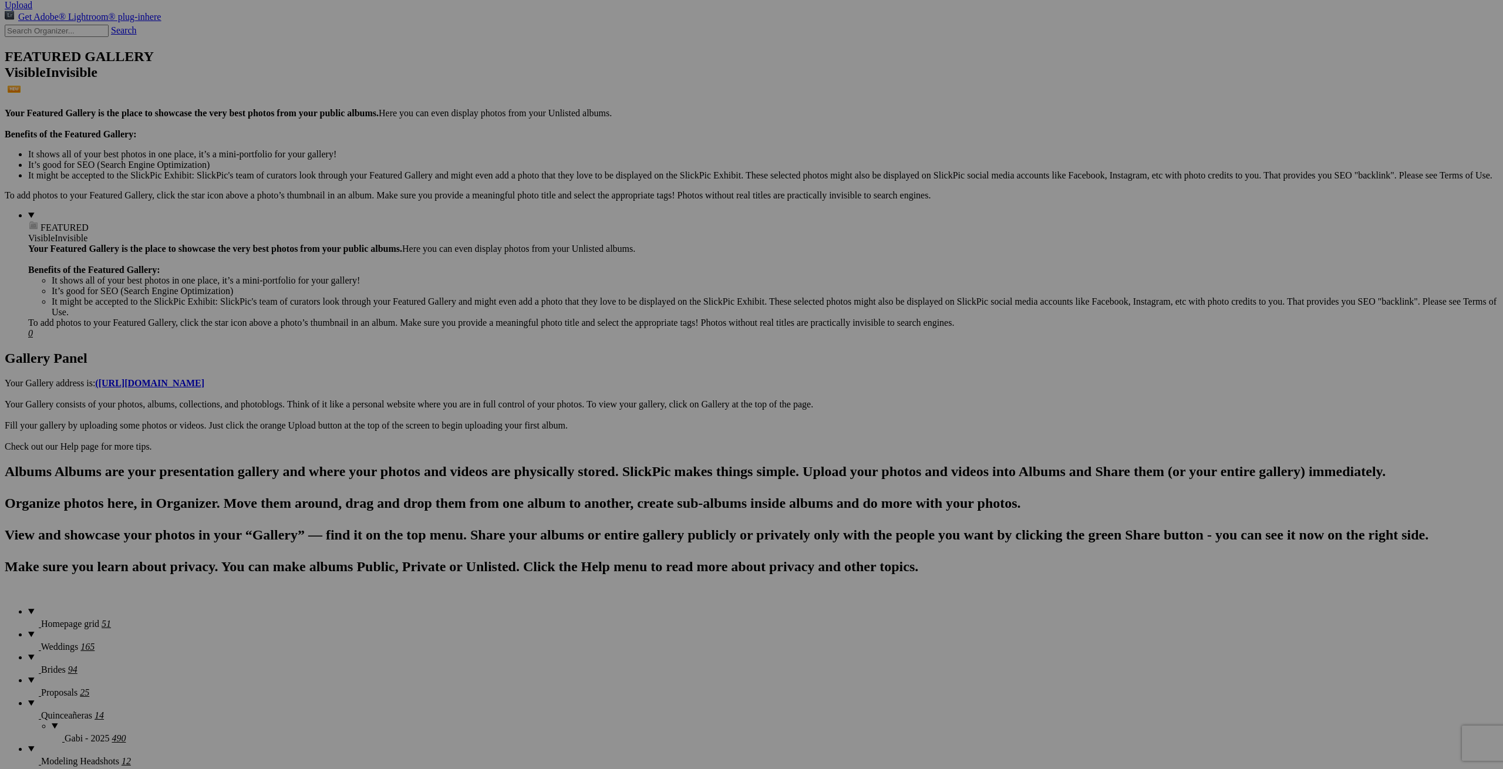
scroll to position [171, 0]
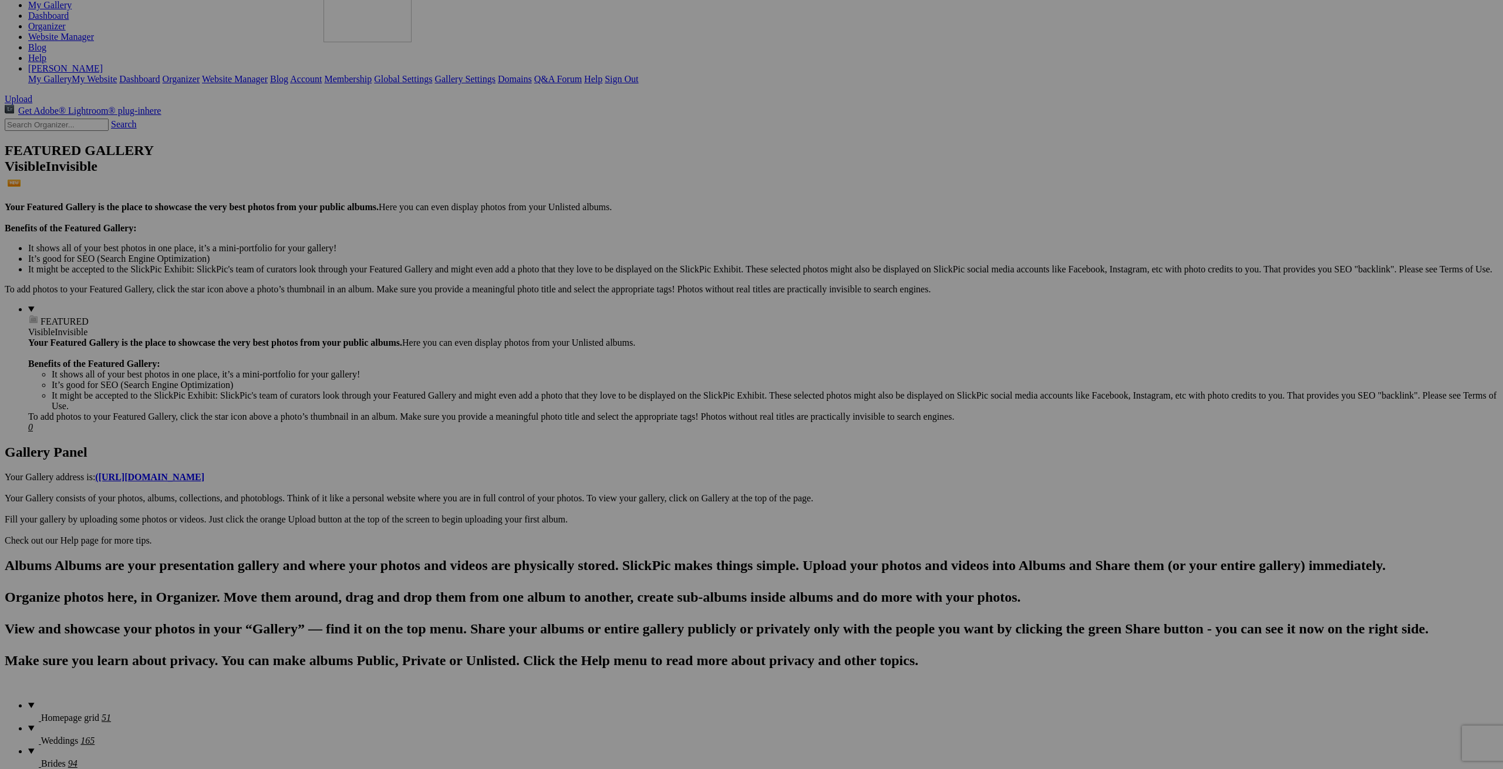
drag, startPoint x: 547, startPoint y: 613, endPoint x: 492, endPoint y: 86, distance: 530.0
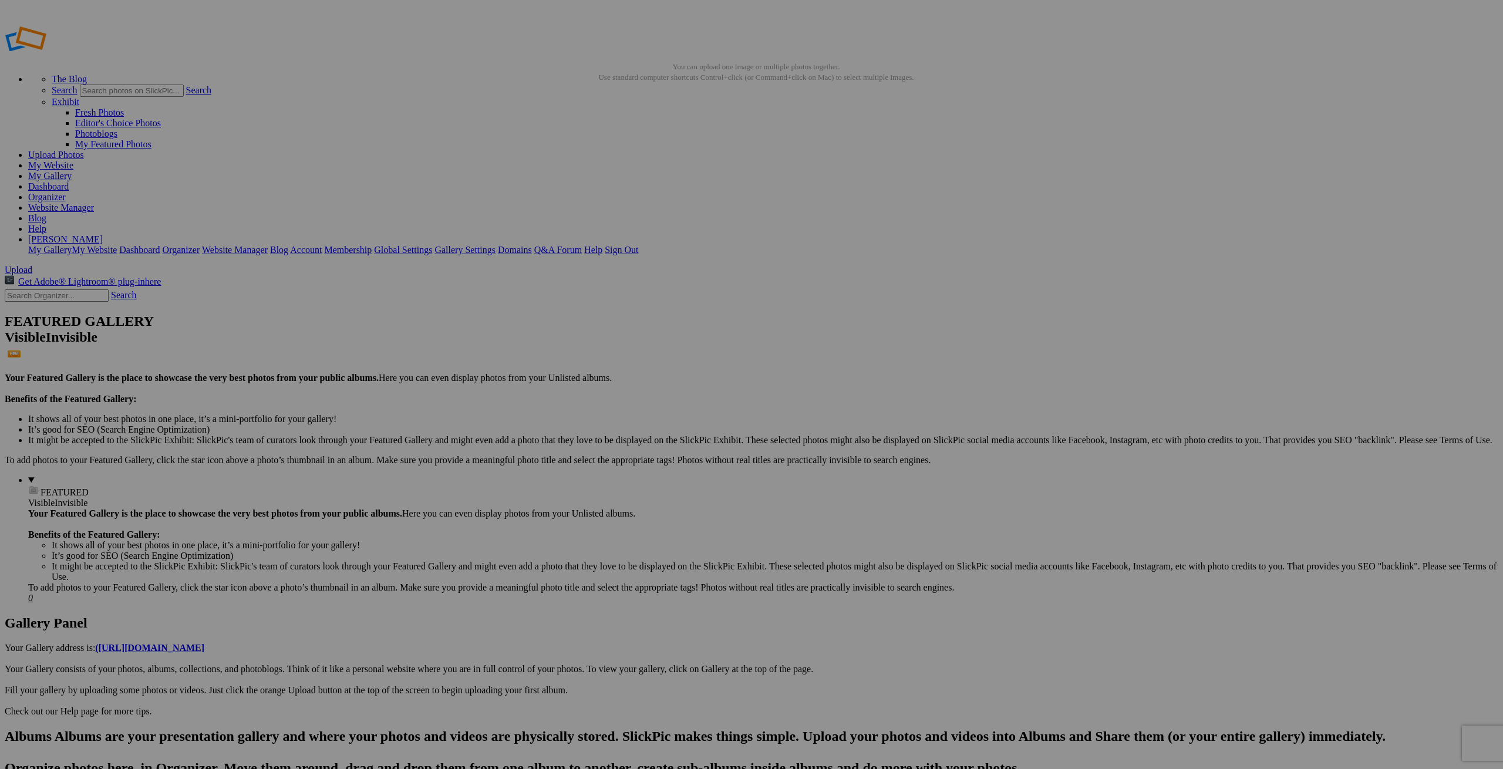
scroll to position [0, 0]
drag, startPoint x: 538, startPoint y: 174, endPoint x: 289, endPoint y: 158, distance: 248.8
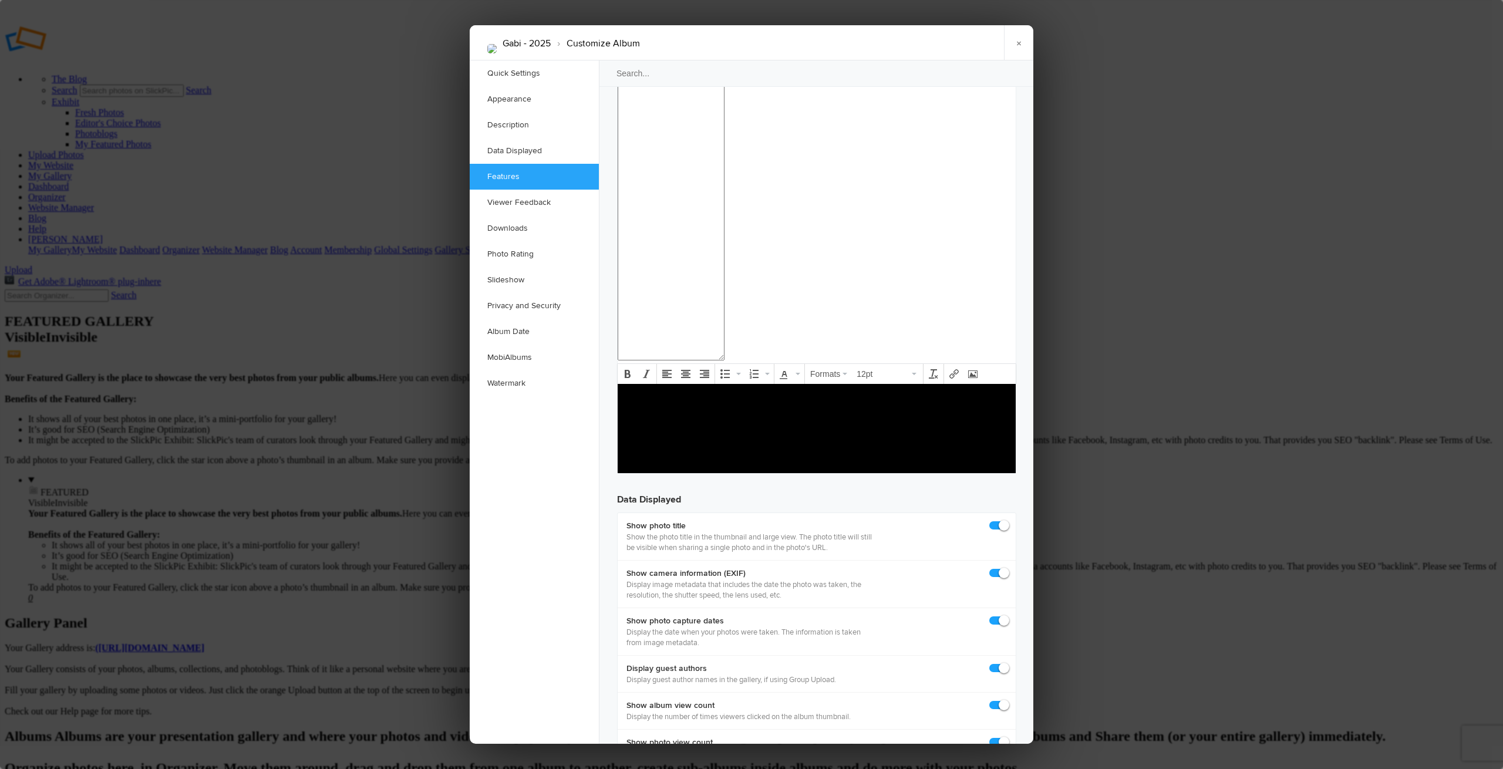
scroll to position [1236, 0]
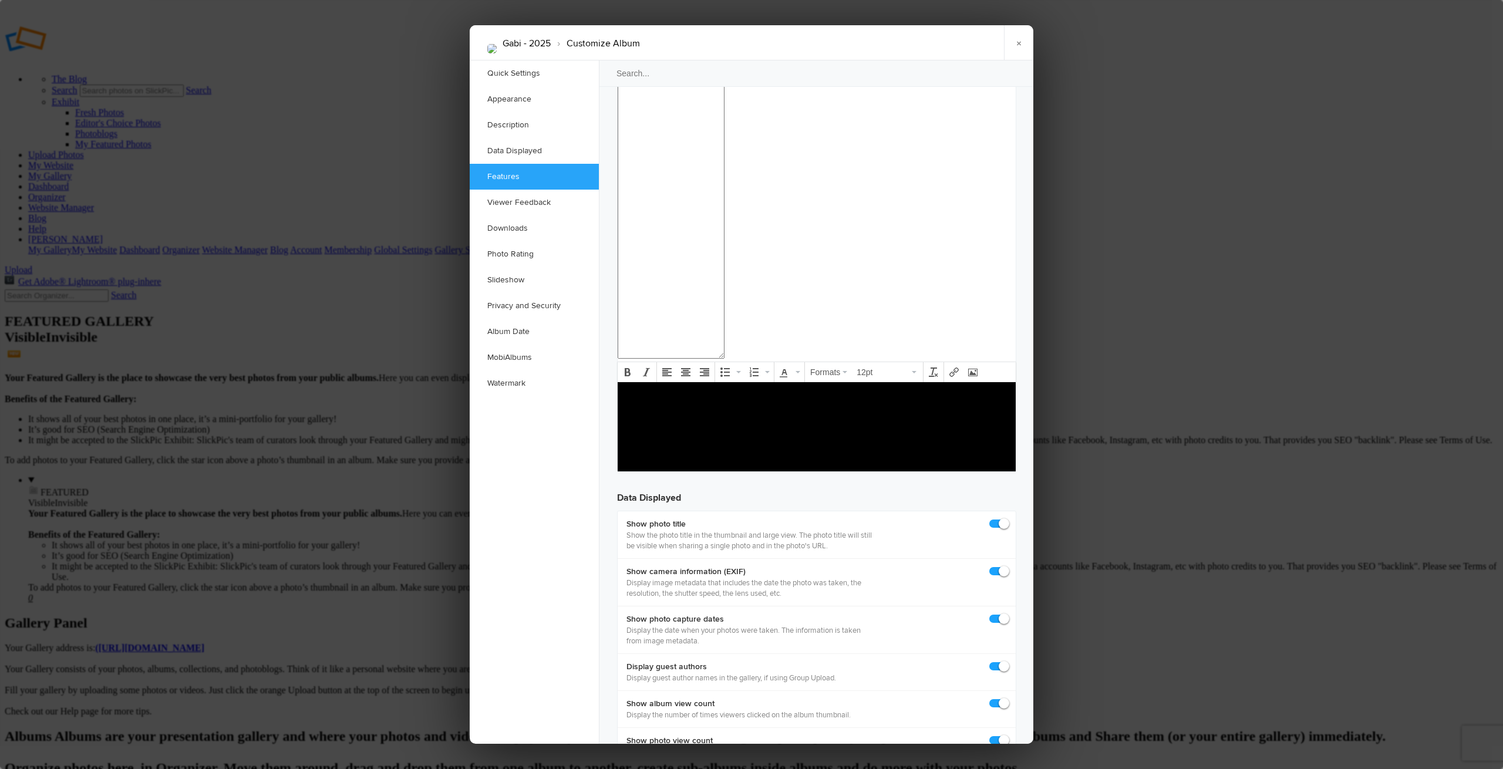
checkbox input "true"
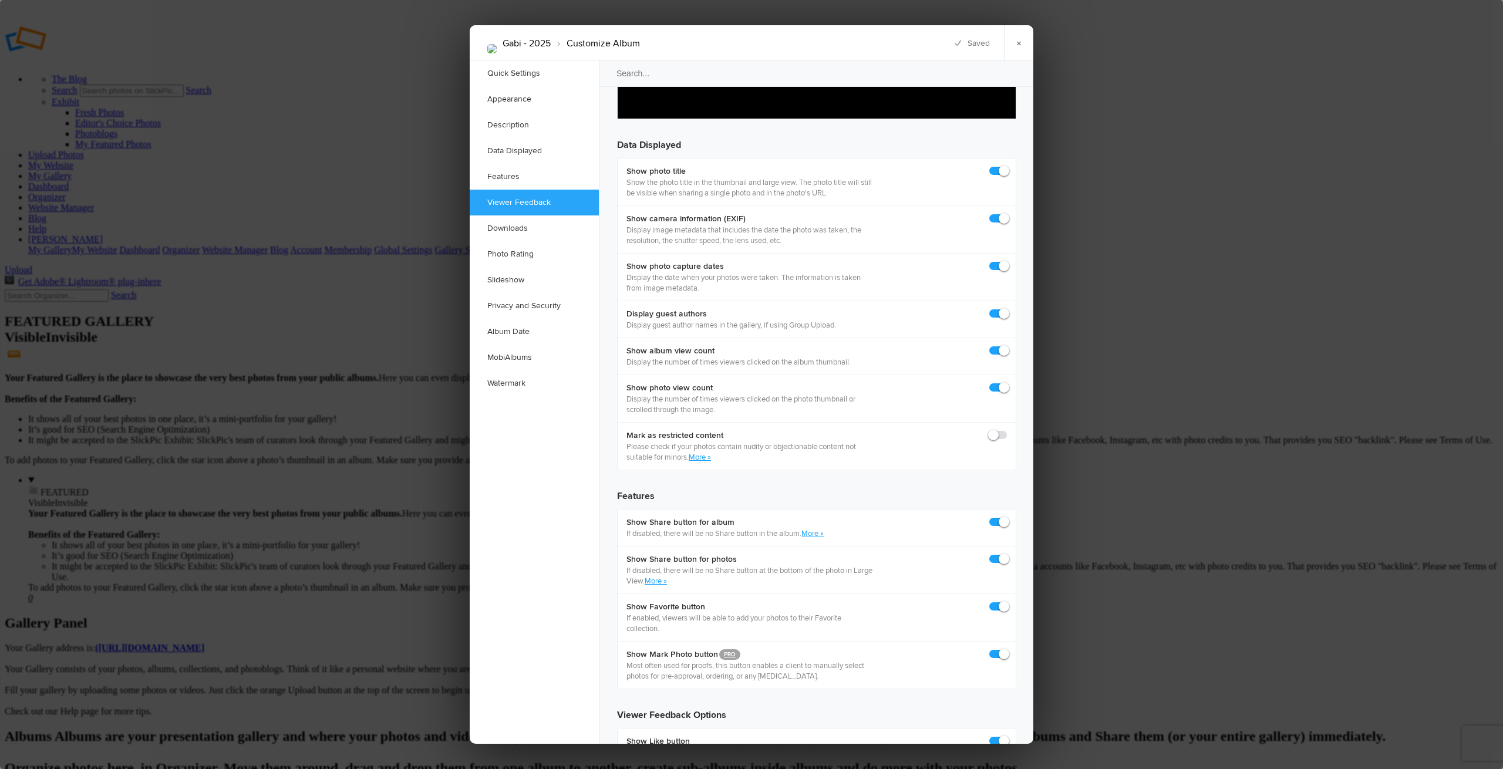
scroll to position [1593, 0]
checkbox input "true"
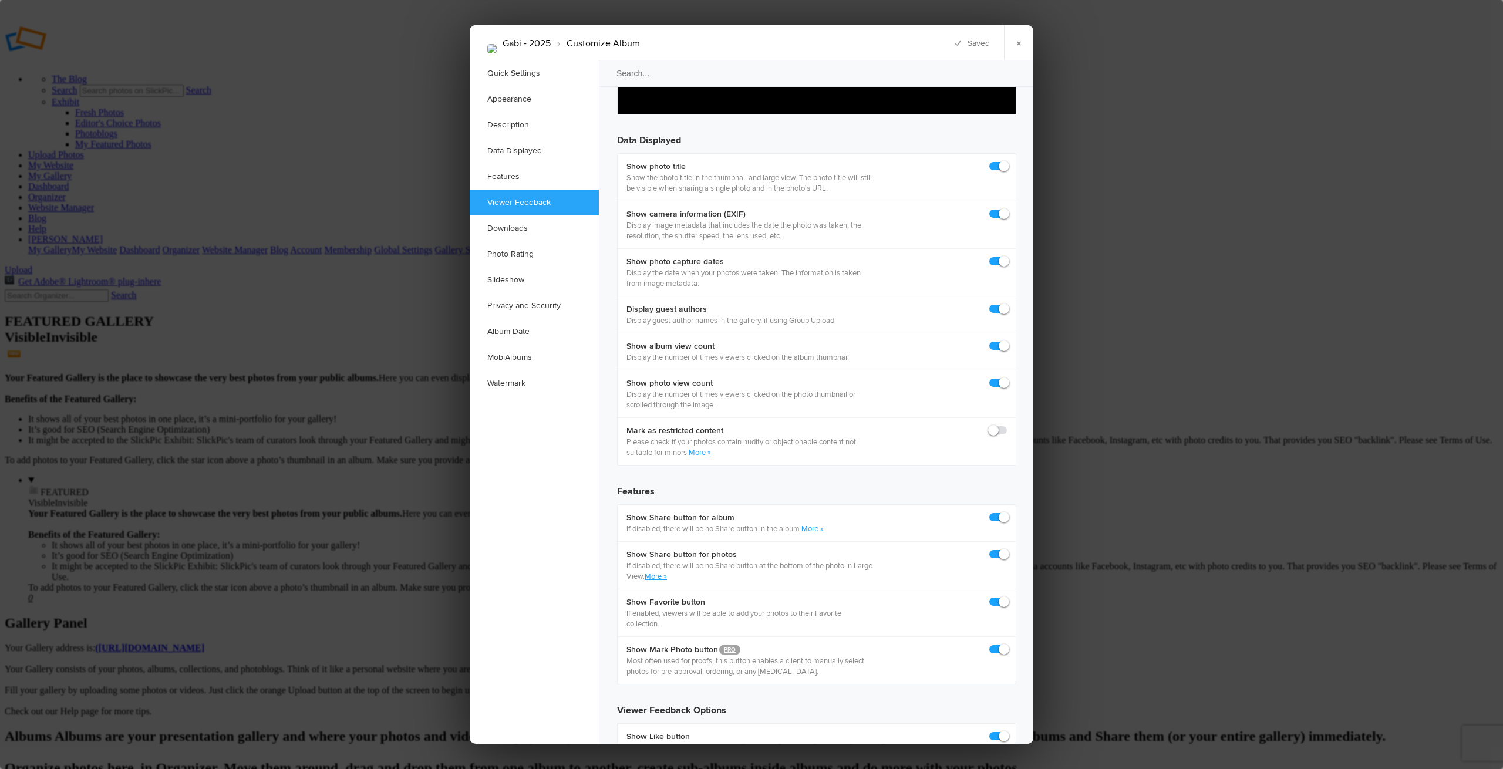
checkbox input "true"
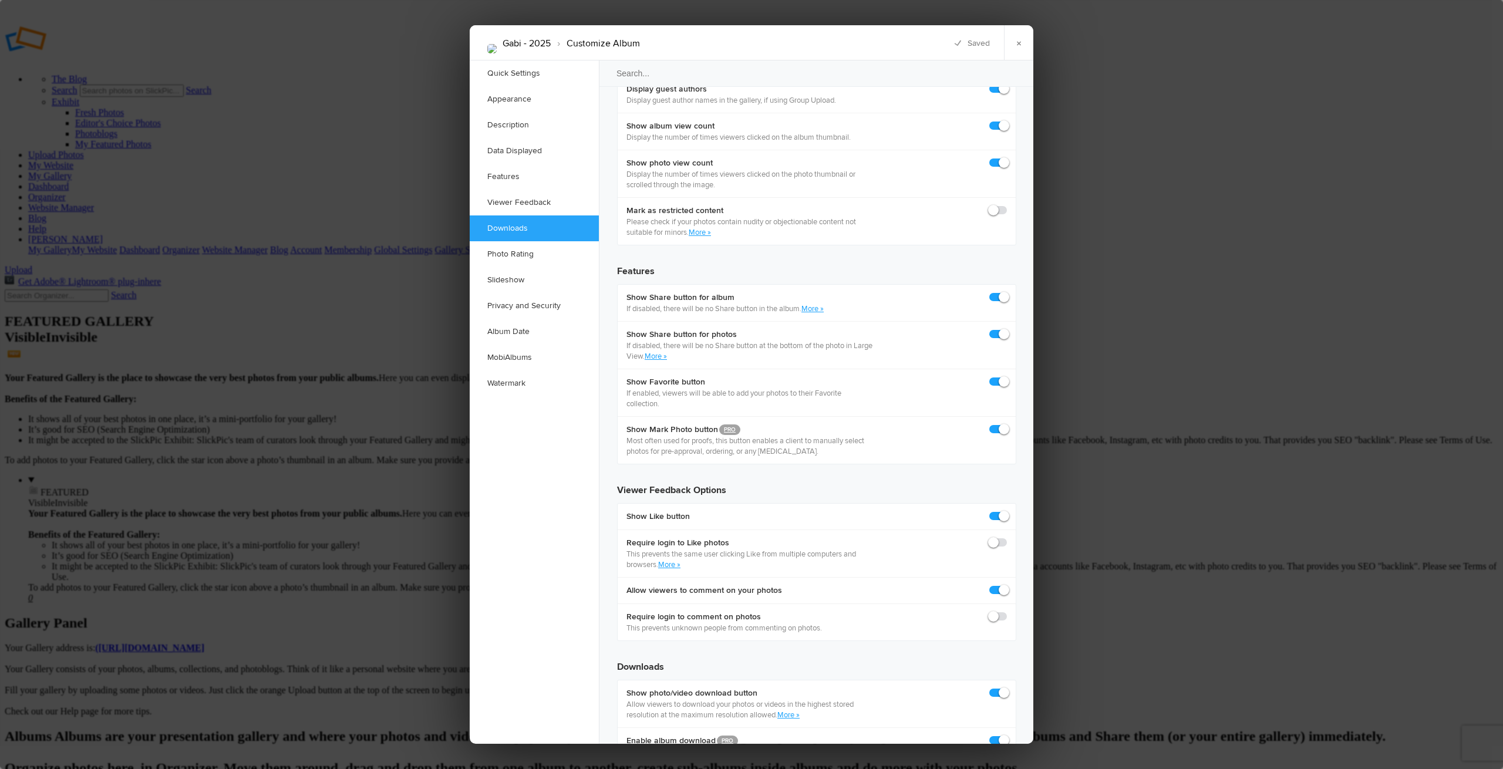
scroll to position [1821, 0]
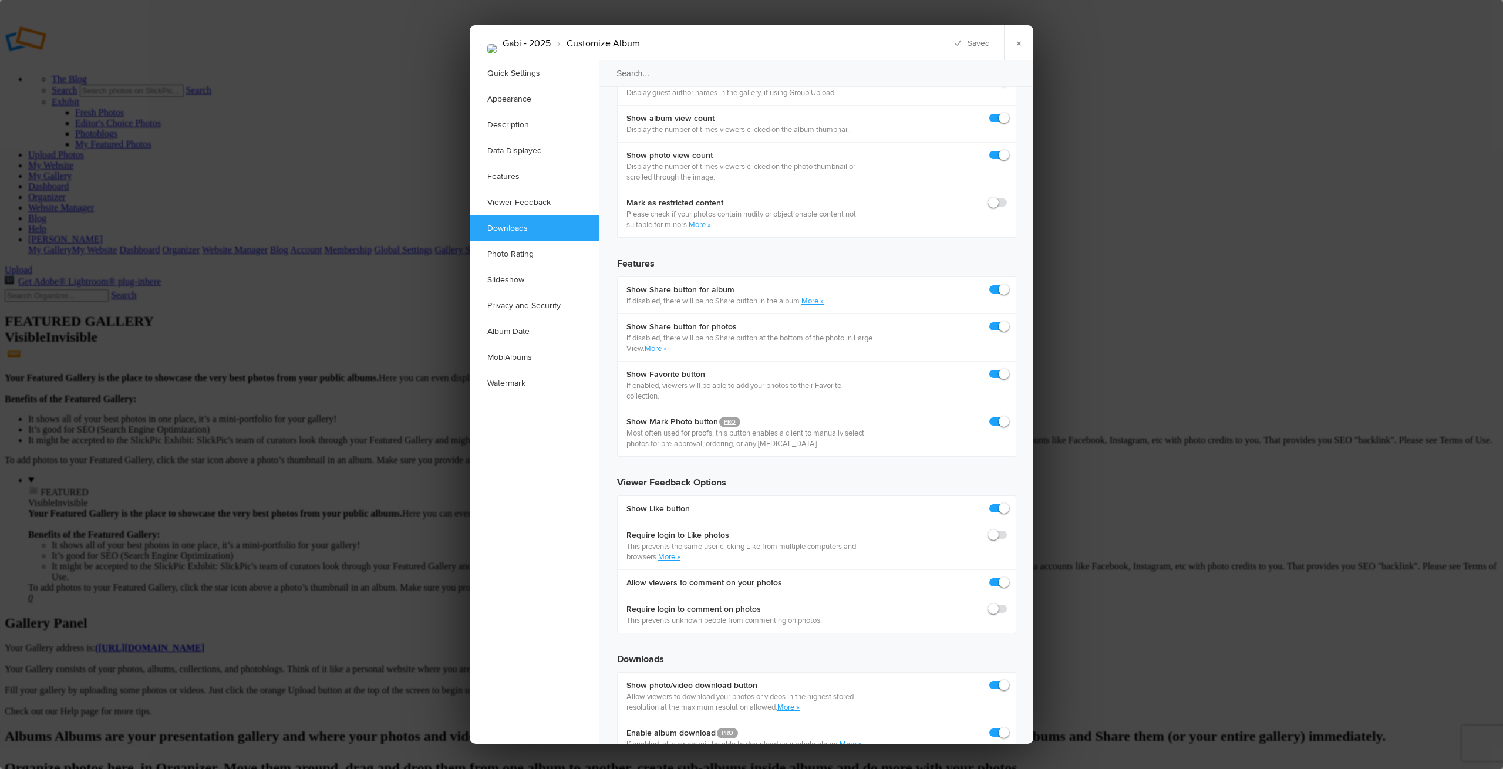
checkbox input "true"
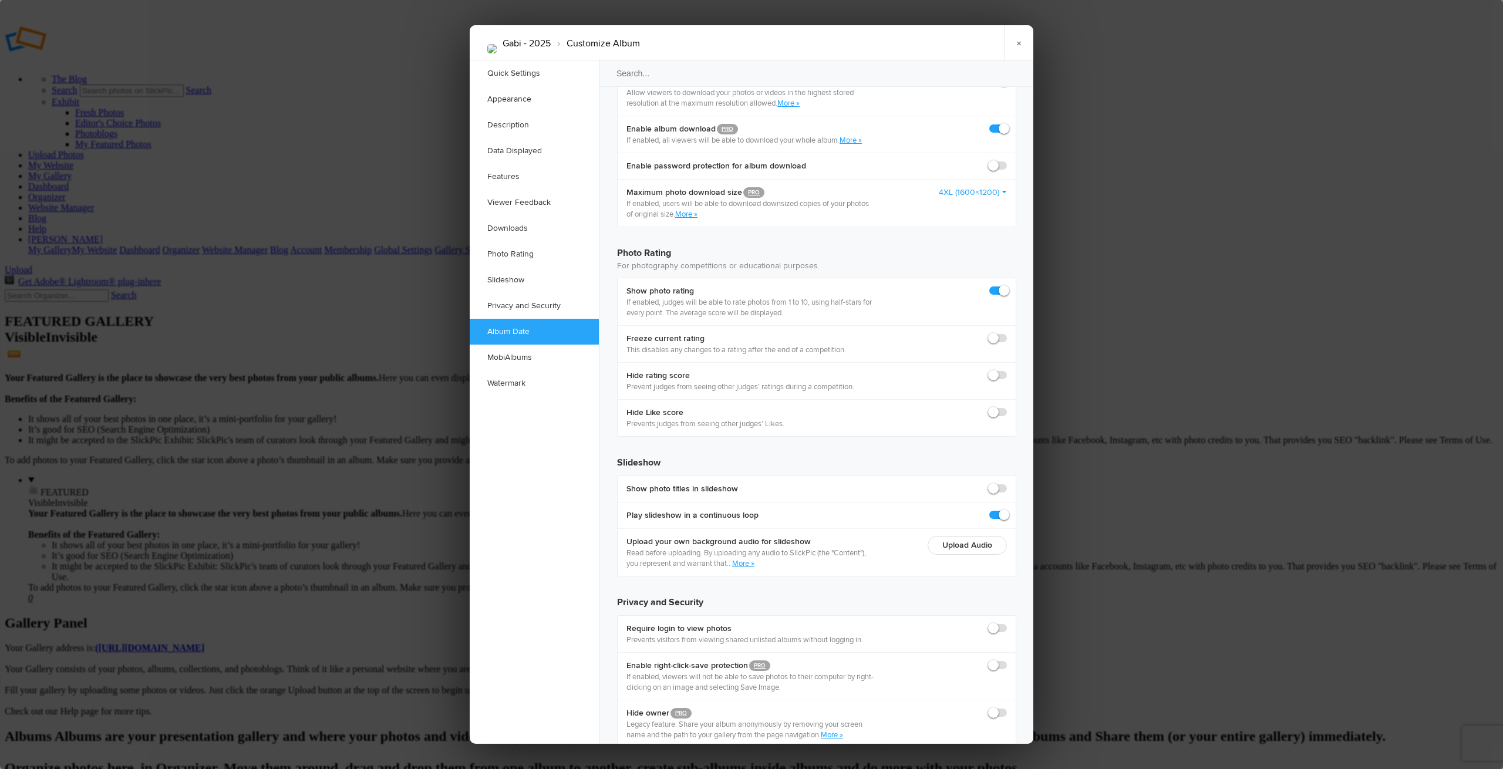
scroll to position [2424, 0]
checkbox input "true"
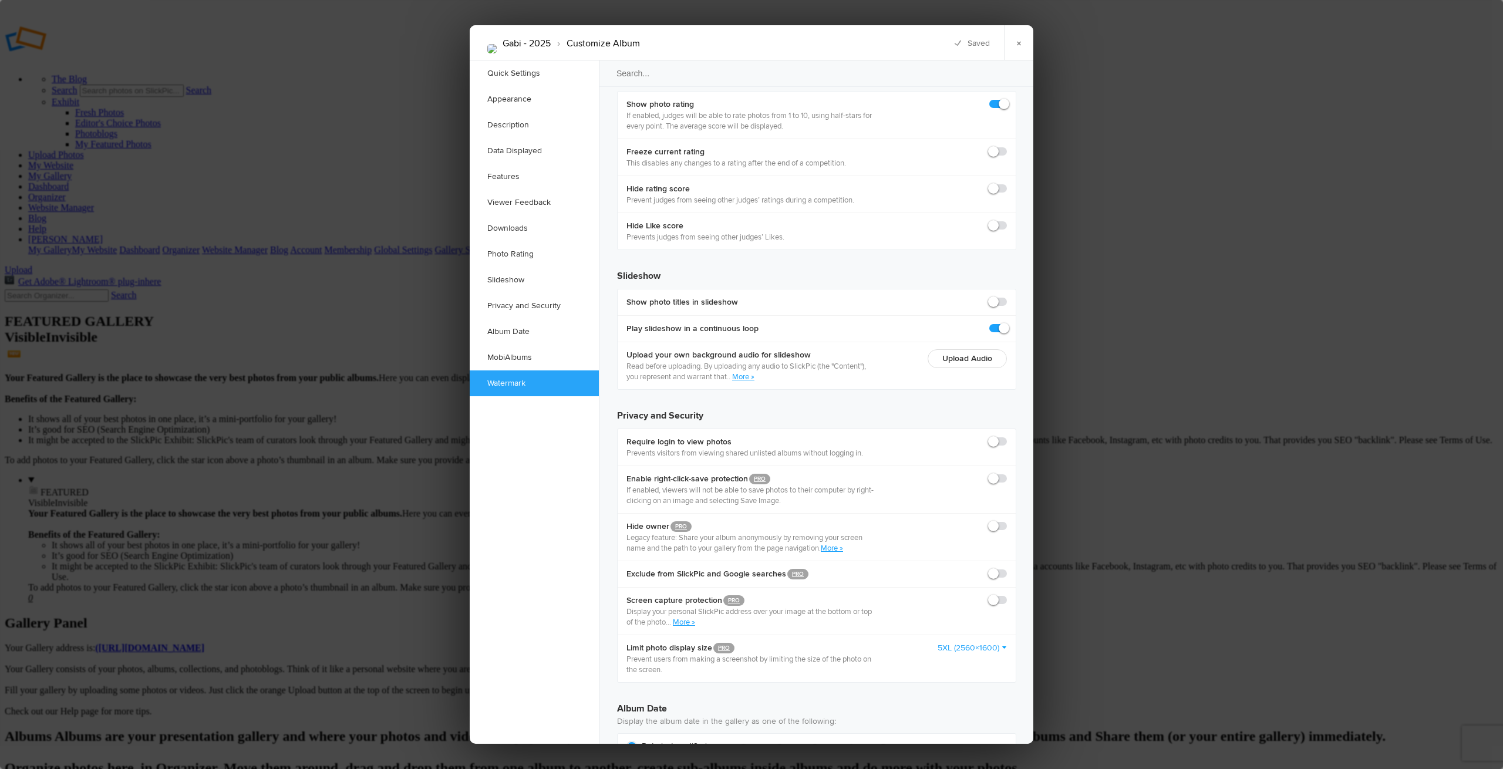
scroll to position [2613, 0]
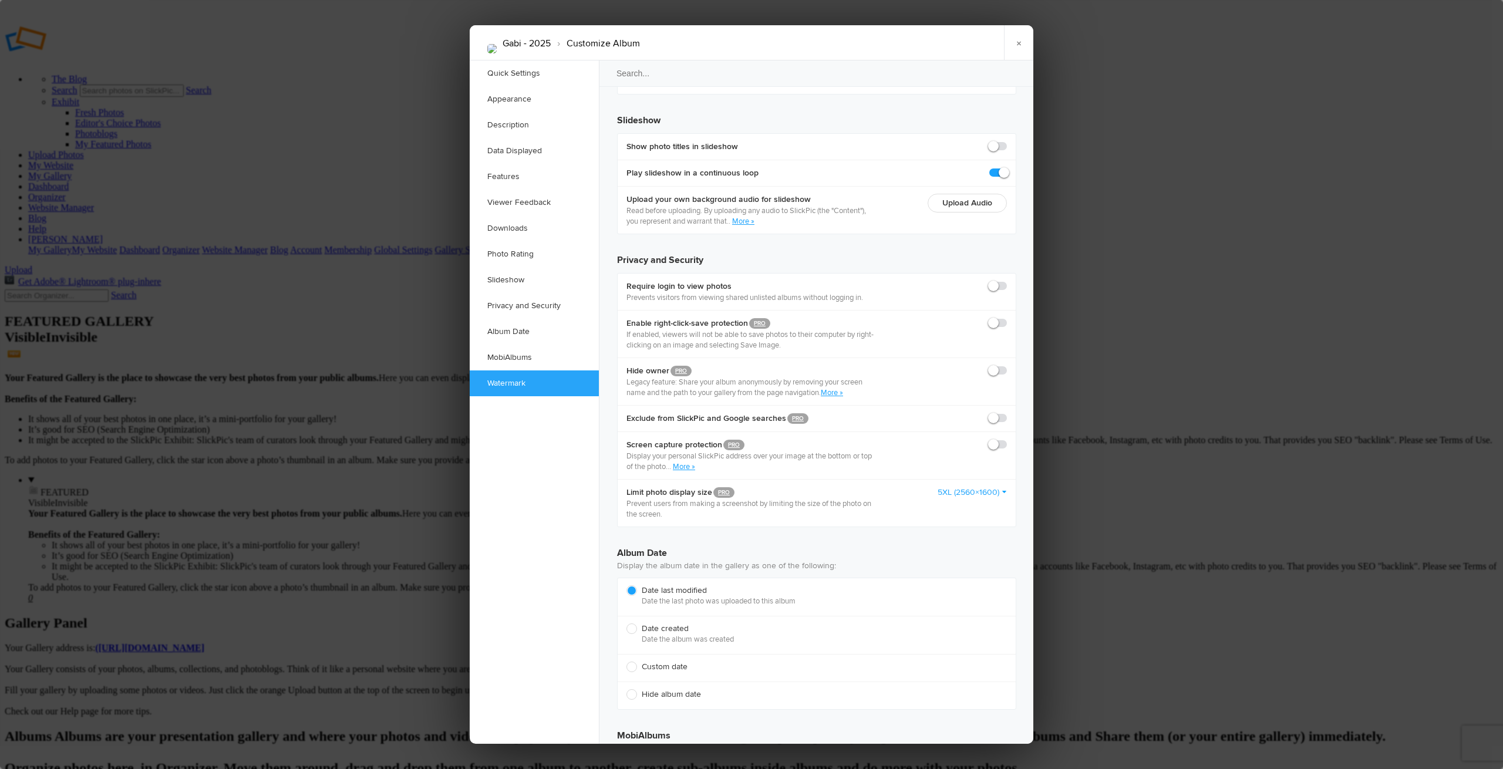
scroll to position [2626, 0]
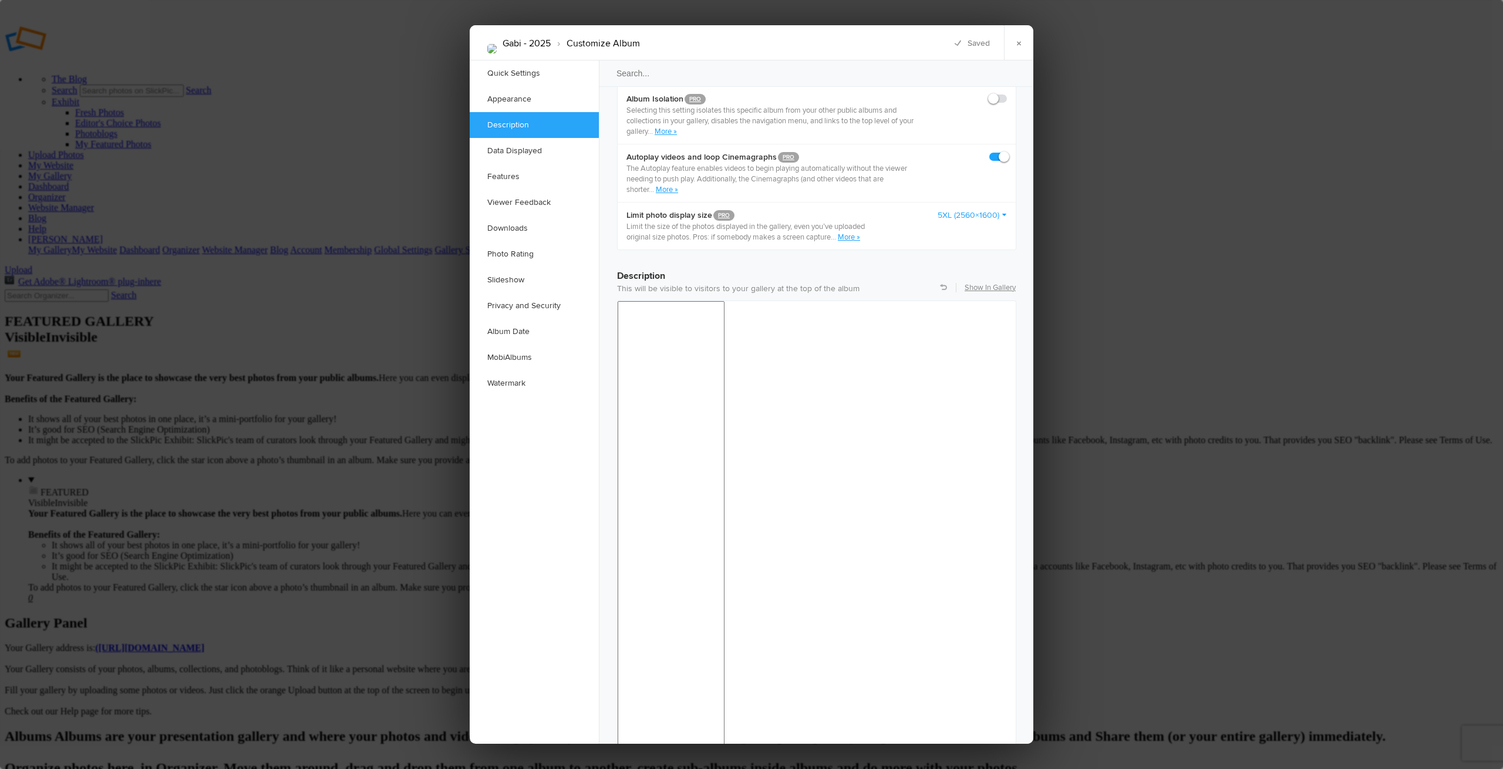
scroll to position [517, 0]
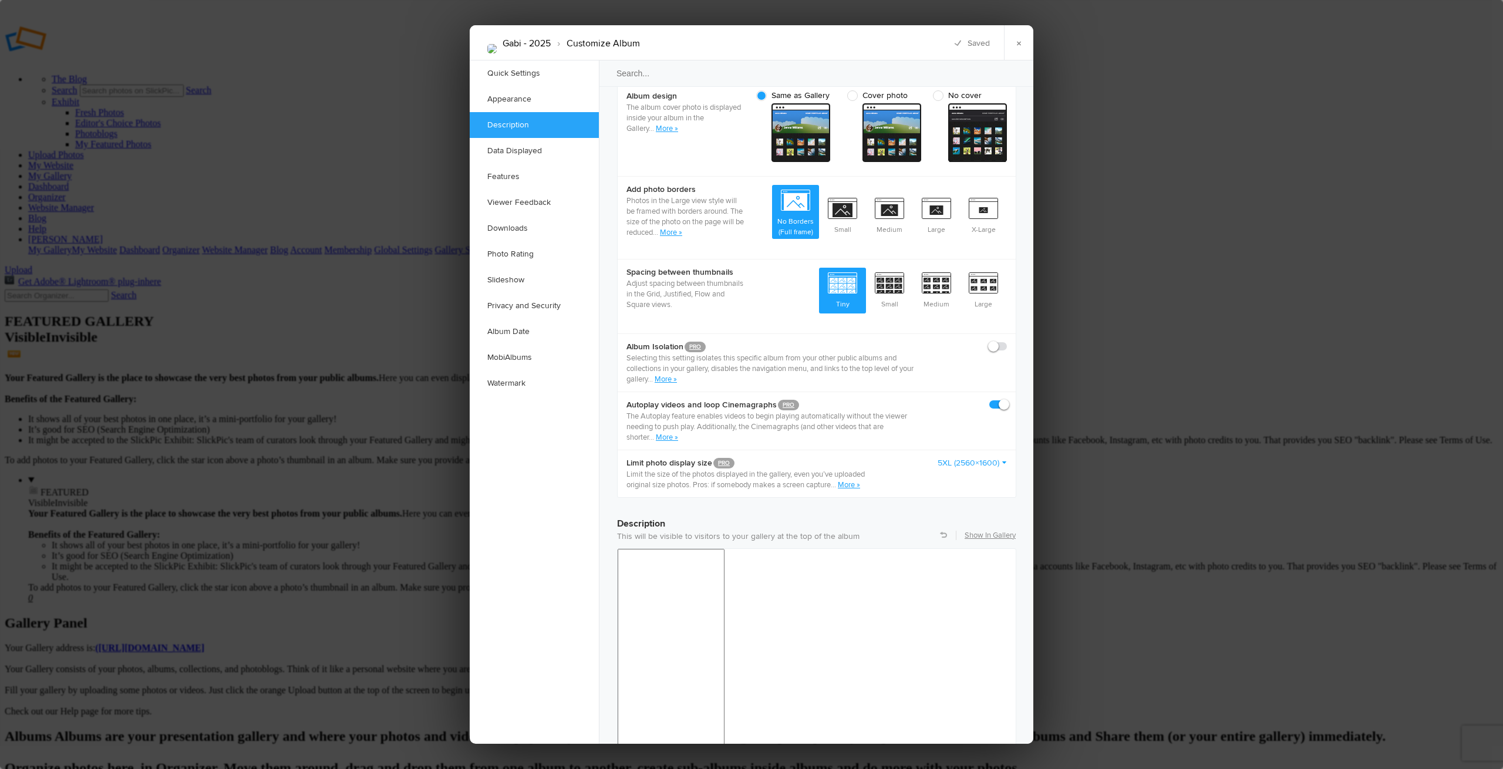
click at [1017, 45] on link "×" at bounding box center [1018, 42] width 29 height 35
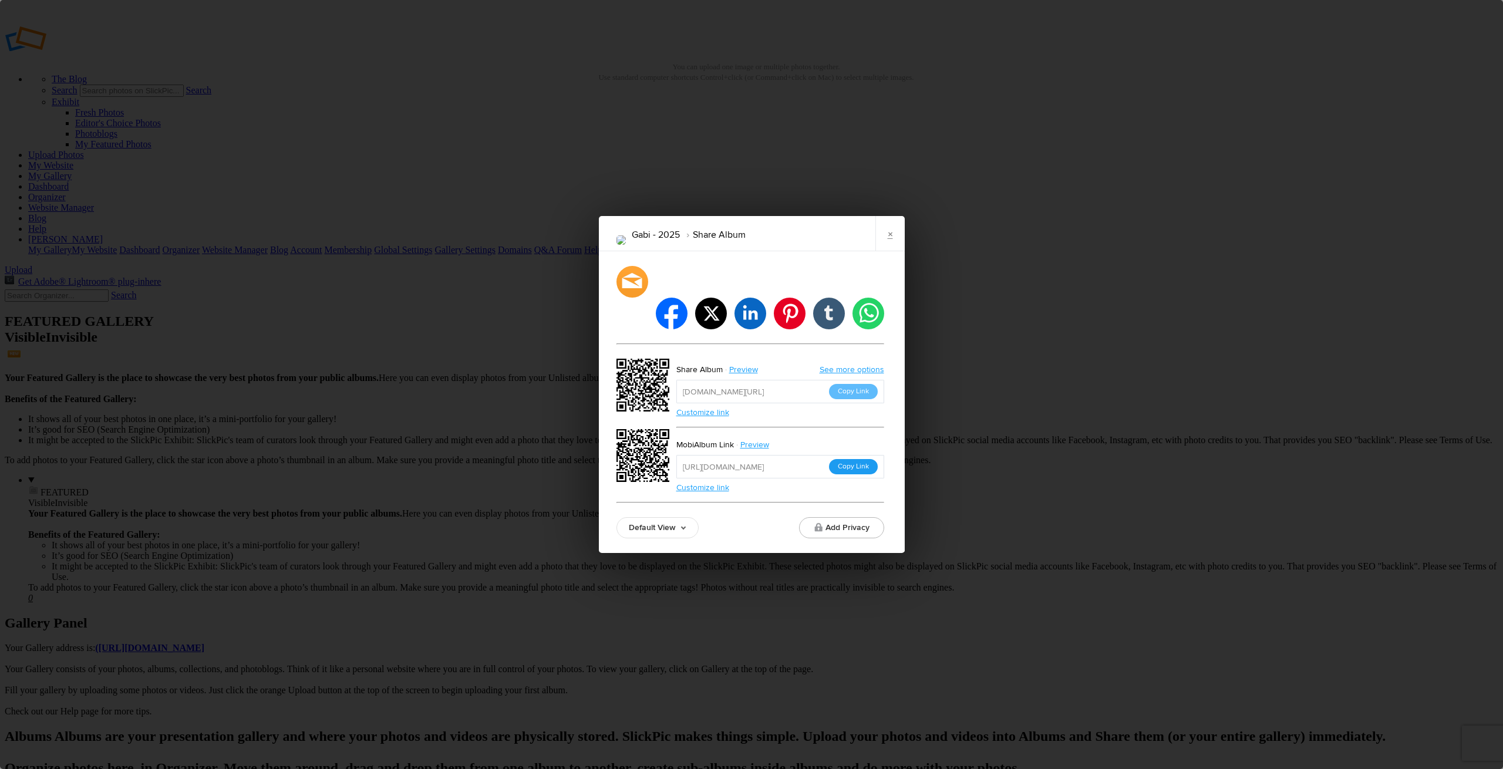
click at [858, 459] on button "Copy Link" at bounding box center [853, 466] width 49 height 15
click at [844, 365] on link "See more options" at bounding box center [851, 370] width 65 height 10
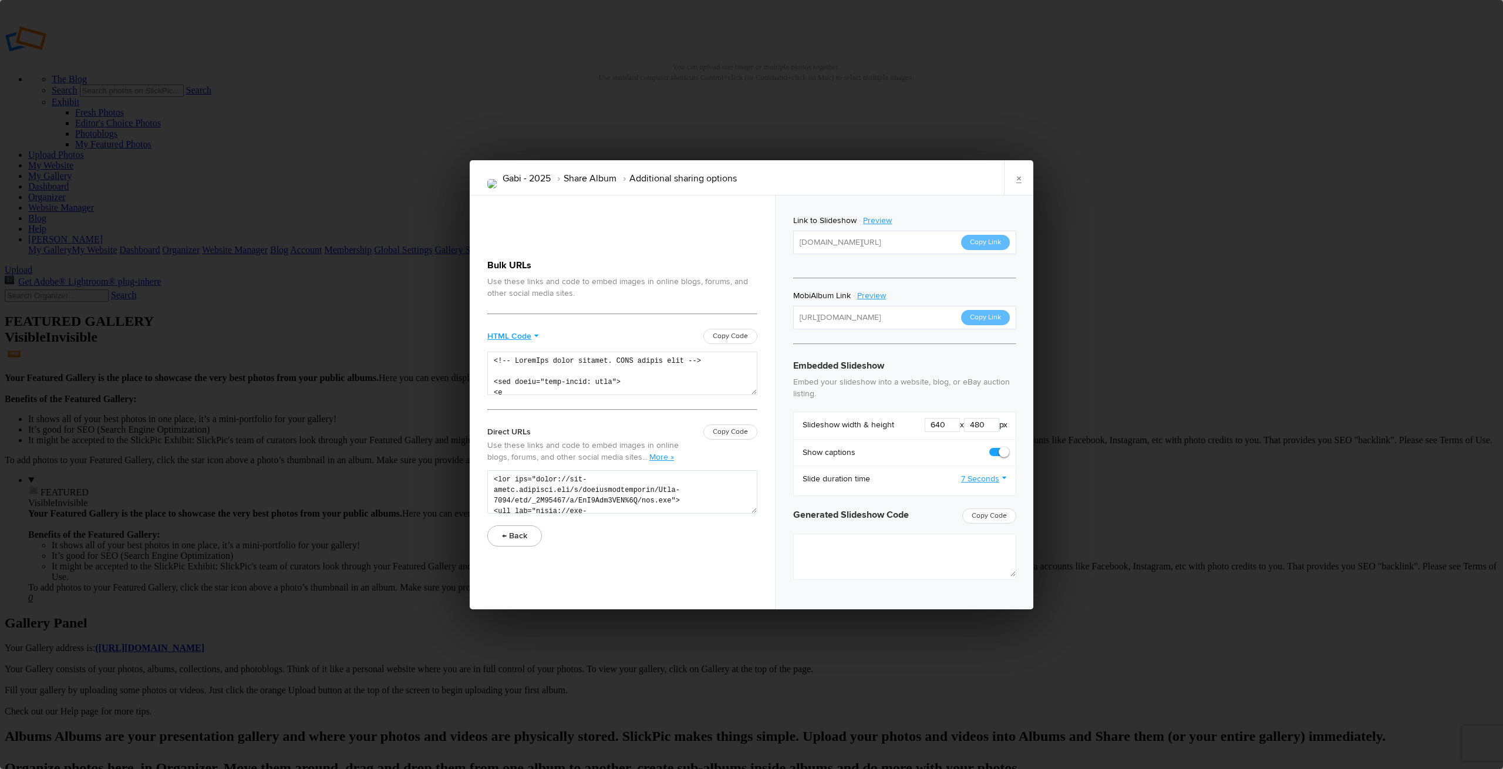
type textarea "<iframe src="[URL][DOMAIN_NAME]" width="640" height="480" frameborder=0 margin=…"
click at [1018, 180] on link "×" at bounding box center [1018, 177] width 29 height 35
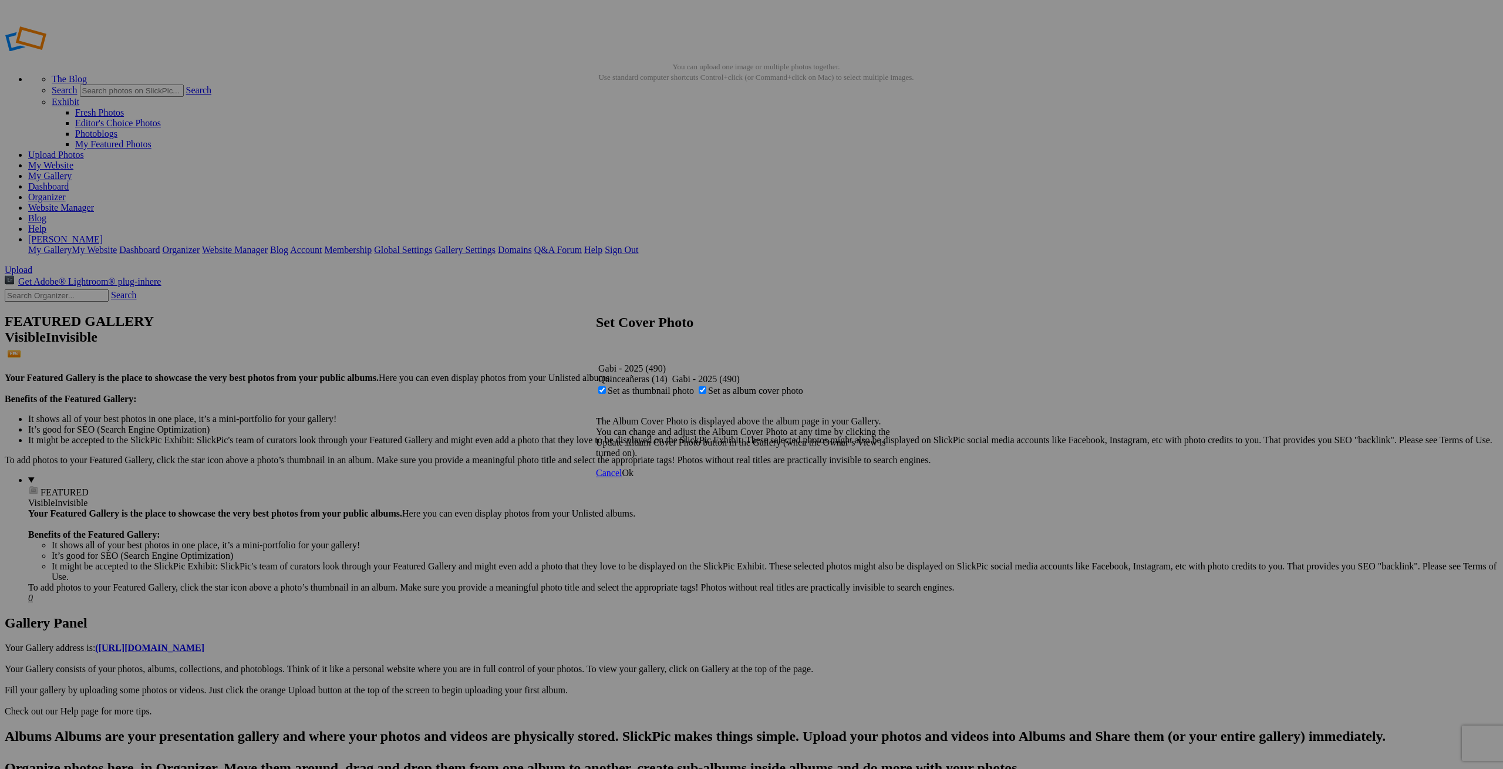
click at [633, 478] on span "Ok" at bounding box center [628, 473] width 12 height 10
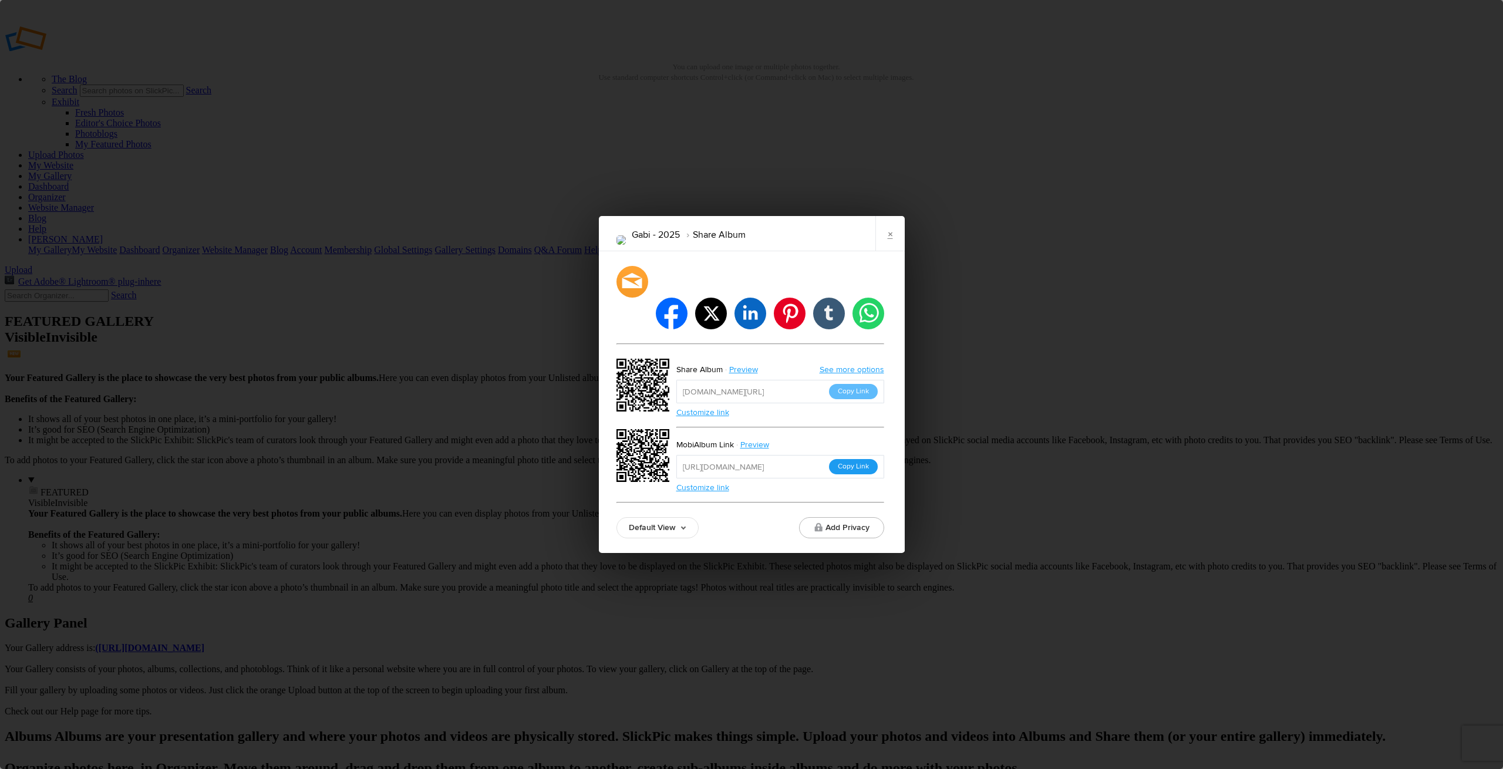
click at [854, 459] on button "Copy Link" at bounding box center [853, 466] width 49 height 15
